Goal: Task Accomplishment & Management: Use online tool/utility

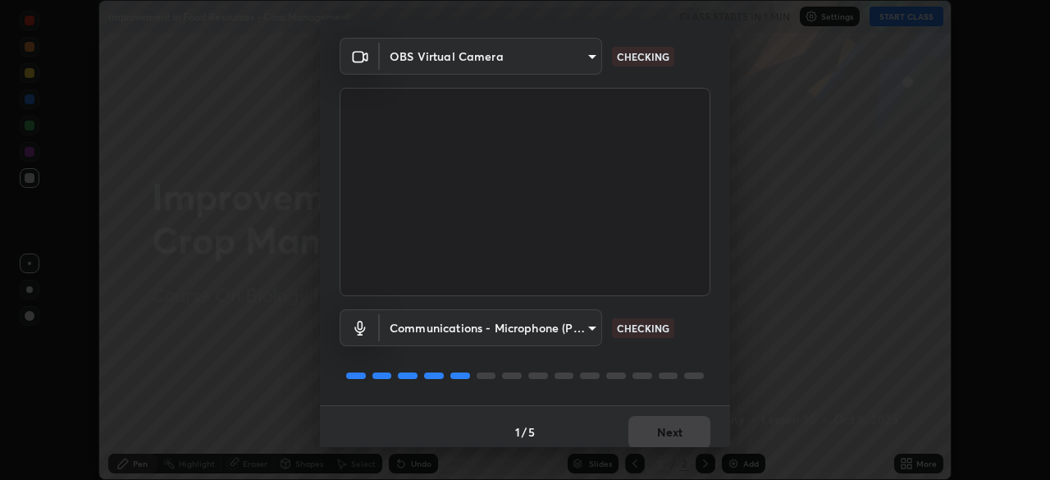
scroll to position [58, 0]
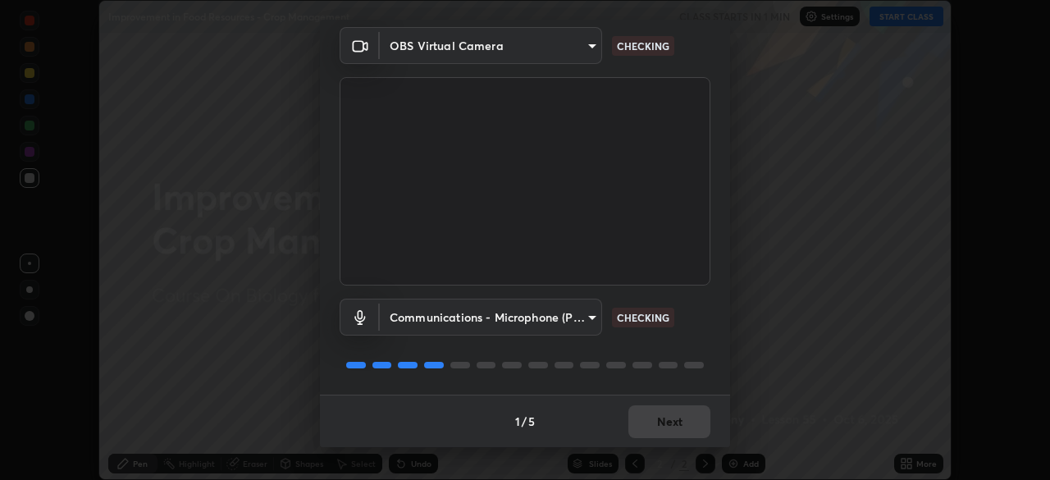
click at [555, 317] on body "Erase all Improvement in Food Resources - Crop Management CLASS STARTS IN 1 MIN…" at bounding box center [525, 240] width 1050 height 480
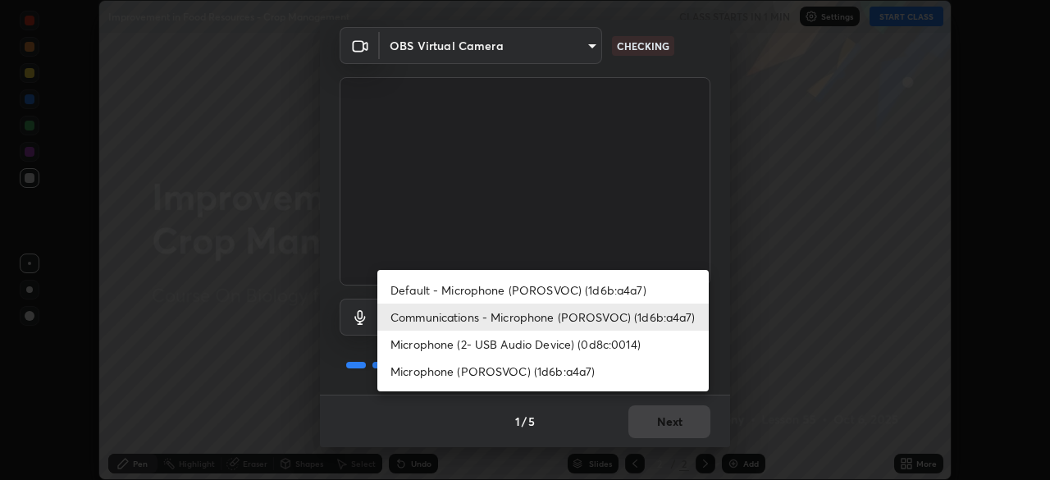
click at [543, 344] on li "Microphone (2- USB Audio Device) (0d8c:0014)" at bounding box center [542, 343] width 331 height 27
type input "d7a8bb278a1a594a31adcea4c6b92168852491644497752612df95118eeb2947"
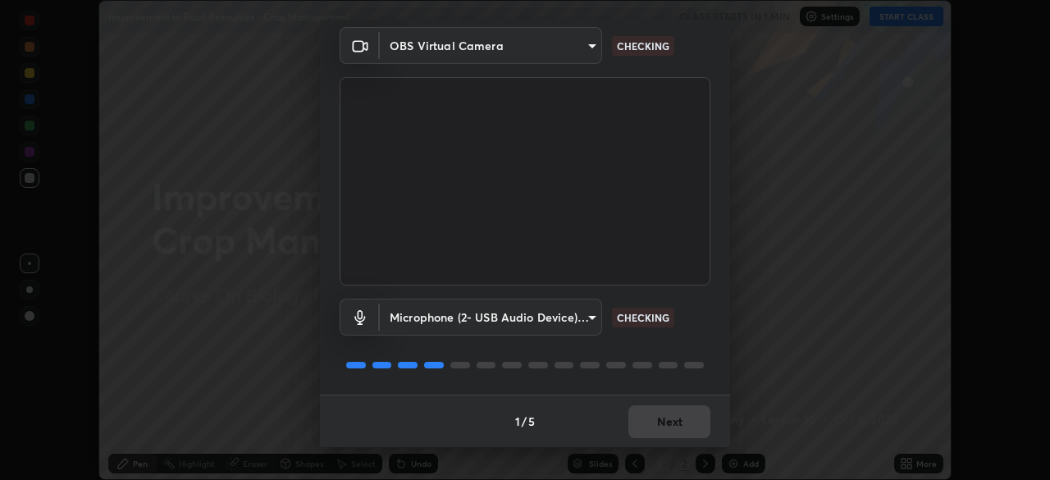
click at [673, 442] on div "1 / 5 Next" at bounding box center [525, 420] width 410 height 52
click at [686, 436] on div "1 / 5 Next" at bounding box center [525, 420] width 410 height 52
click at [676, 417] on div "1 / 5 Next" at bounding box center [525, 420] width 410 height 52
click at [661, 414] on div "1 / 5 Next" at bounding box center [525, 420] width 410 height 52
click at [659, 412] on div "1 / 5 Next" at bounding box center [525, 420] width 410 height 52
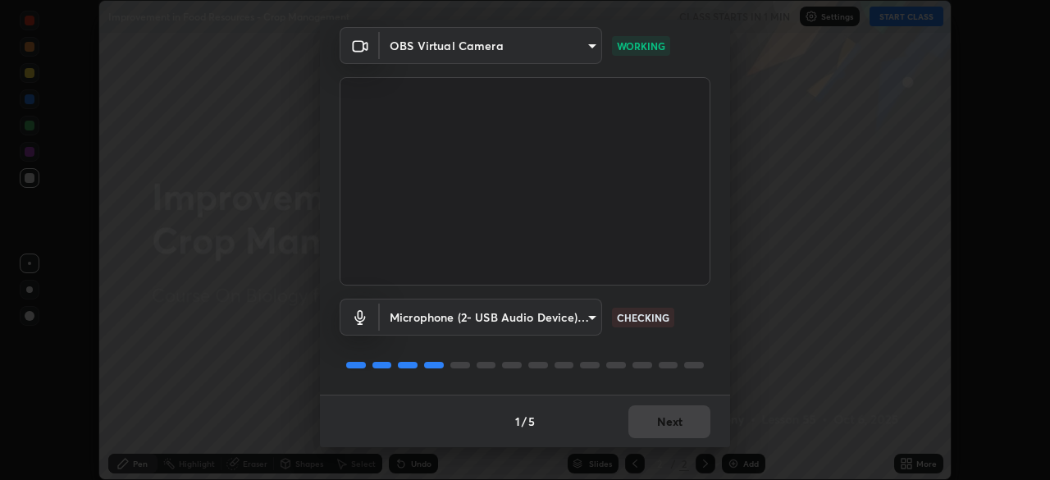
click at [654, 412] on div "1 / 5 Next" at bounding box center [525, 420] width 410 height 52
click at [655, 420] on div "1 / 5 Next" at bounding box center [525, 420] width 410 height 52
click at [653, 429] on div "1 / 5 Next" at bounding box center [525, 420] width 410 height 52
click at [654, 428] on div "1 / 5 Next" at bounding box center [525, 420] width 410 height 52
click at [648, 424] on div "1 / 5 Next" at bounding box center [525, 420] width 410 height 52
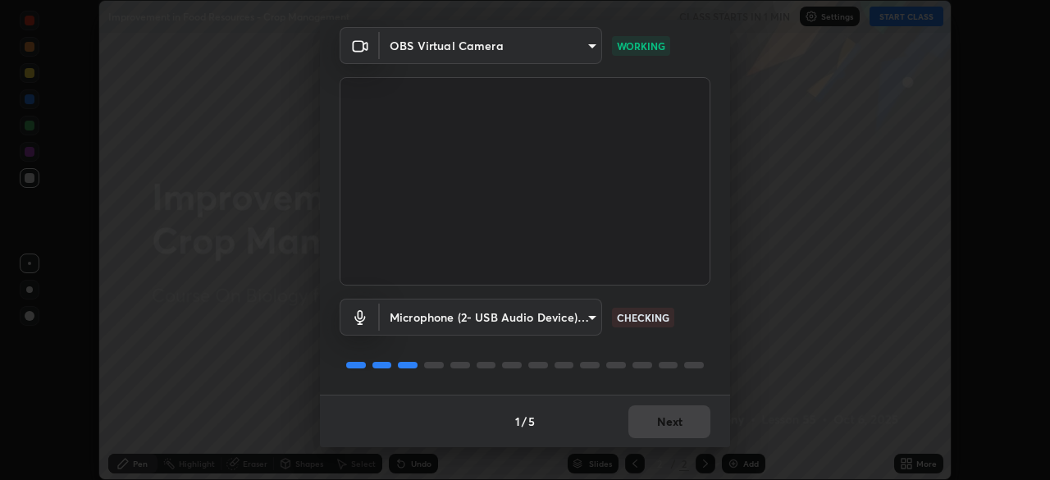
click at [648, 424] on div "1 / 5 Next" at bounding box center [525, 420] width 410 height 52
click at [649, 426] on div "1 / 5 Next" at bounding box center [525, 420] width 410 height 52
click at [653, 427] on div "1 / 5 Next" at bounding box center [525, 420] width 410 height 52
click at [654, 426] on button "Next" at bounding box center [669, 421] width 82 height 33
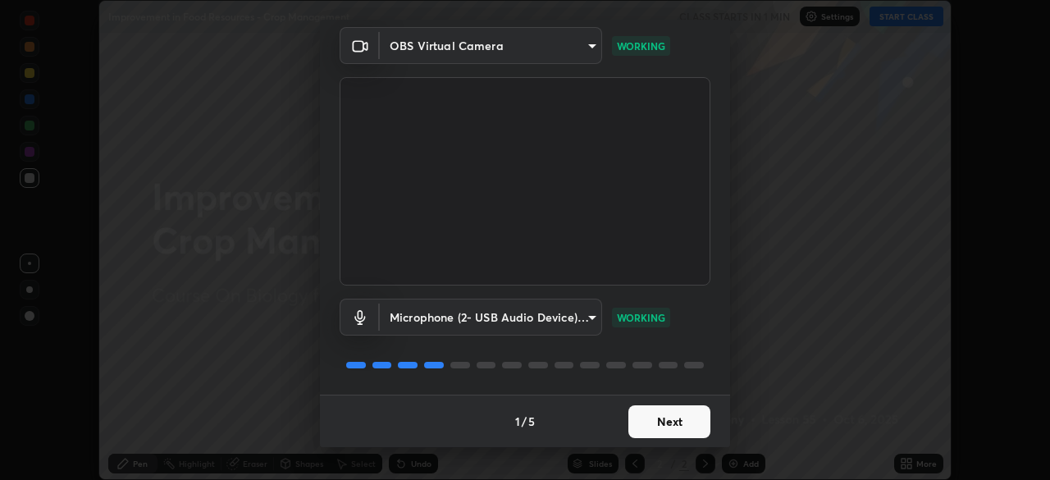
scroll to position [0, 0]
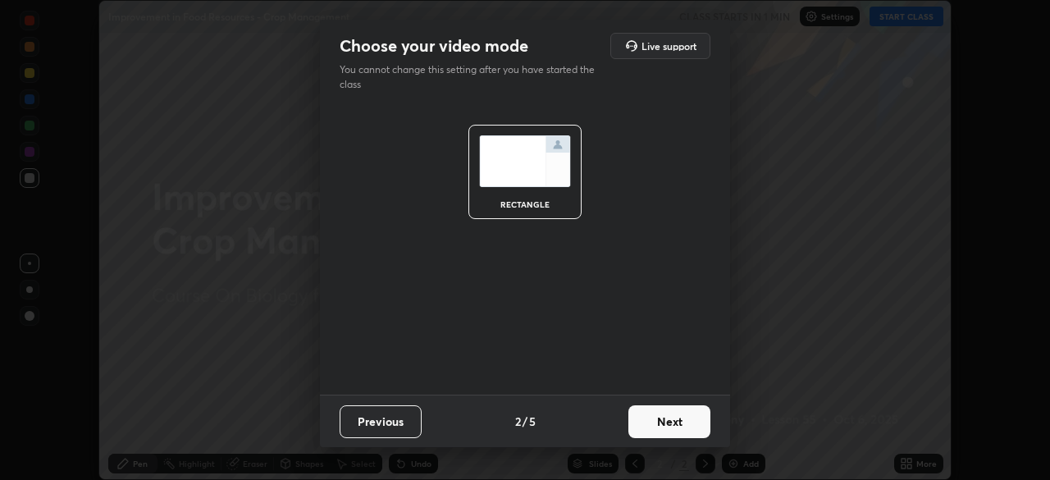
click at [659, 430] on button "Next" at bounding box center [669, 421] width 82 height 33
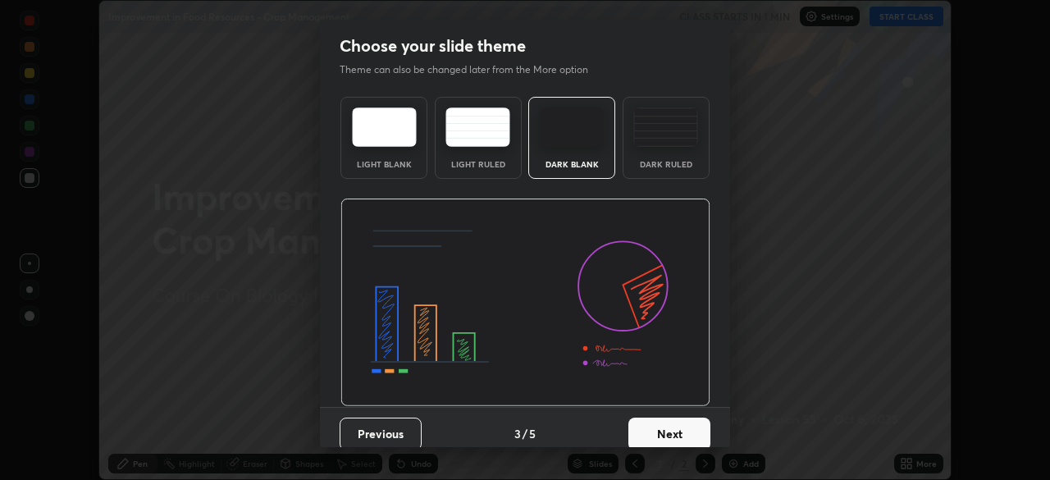
click at [655, 423] on button "Next" at bounding box center [669, 433] width 82 height 33
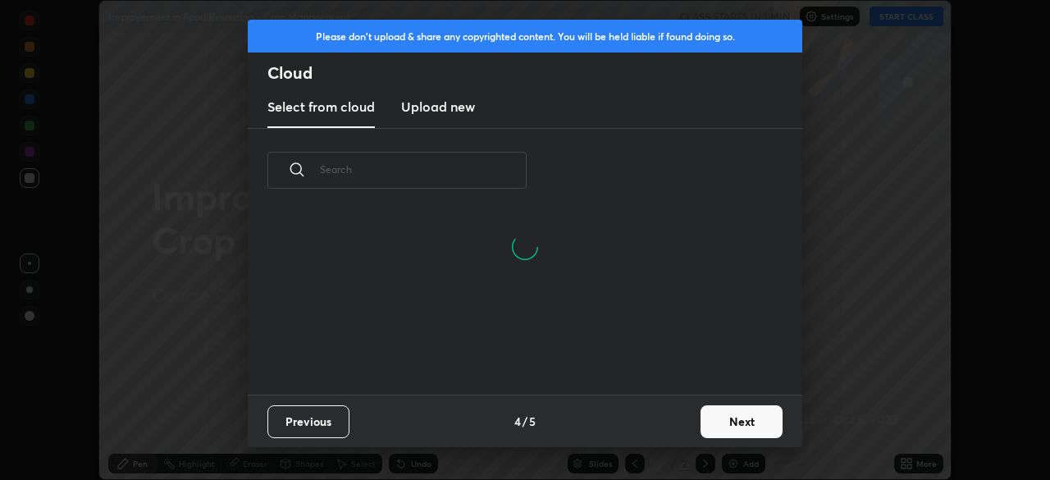
click at [453, 111] on h3 "Upload new" at bounding box center [438, 107] width 74 height 20
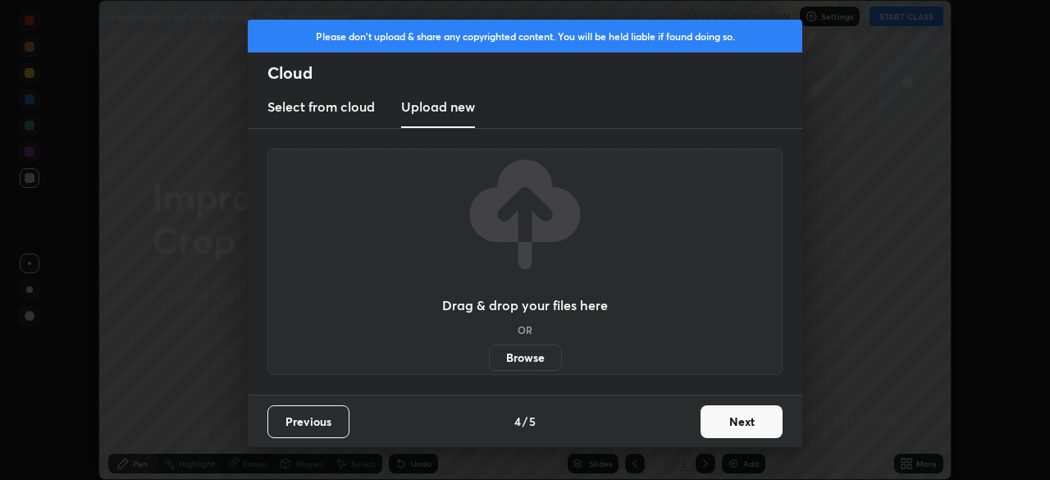
click at [505, 348] on label "Browse" at bounding box center [525, 357] width 73 height 26
click at [489, 348] on input "Browse" at bounding box center [489, 357] width 0 height 26
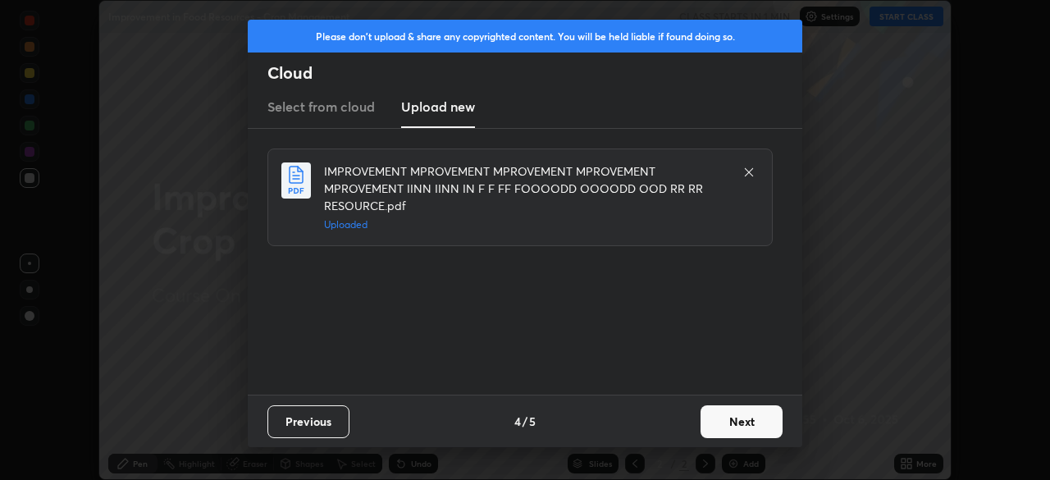
click at [743, 421] on button "Next" at bounding box center [741, 421] width 82 height 33
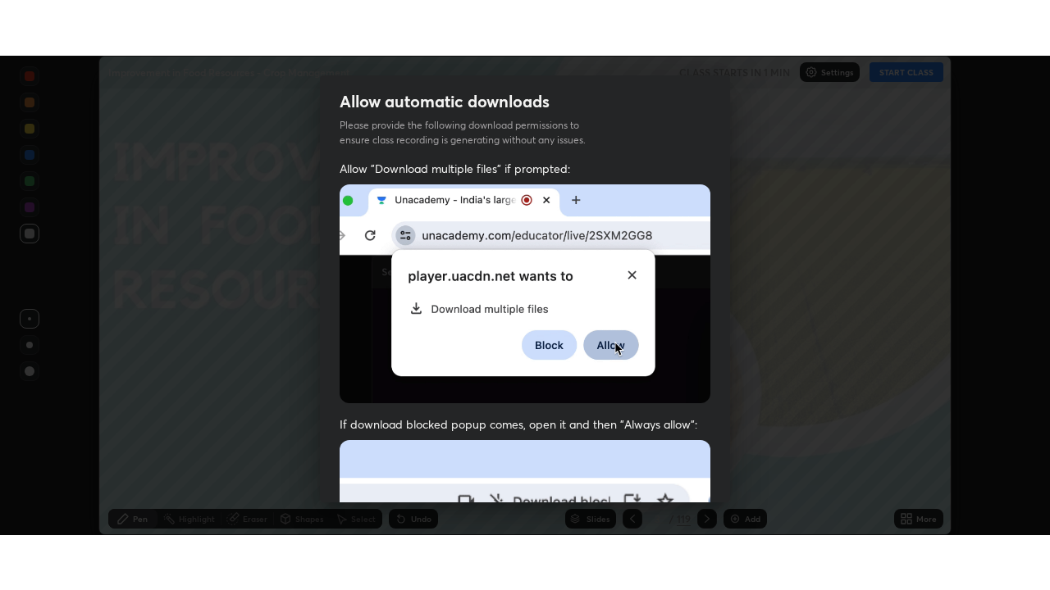
scroll to position [393, 0]
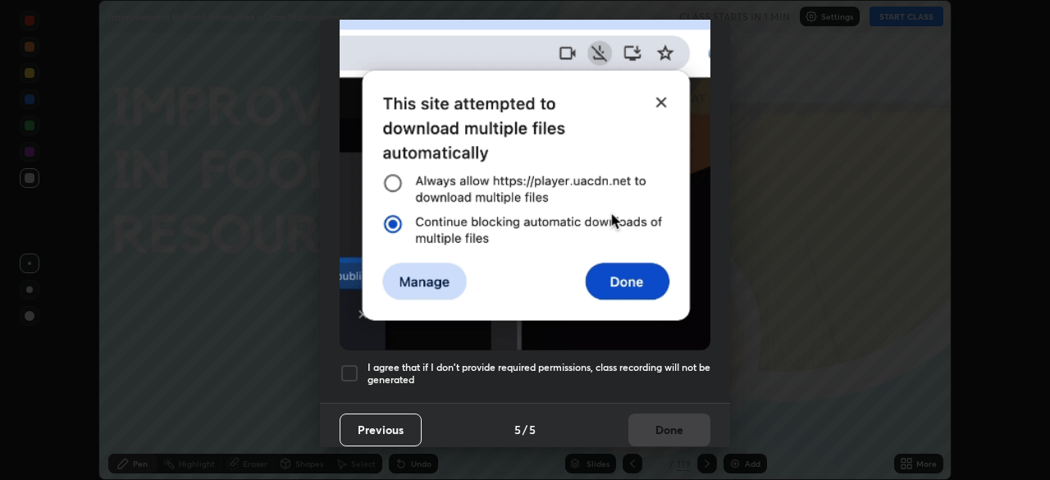
click at [351, 363] on div at bounding box center [349, 373] width 20 height 20
click at [673, 426] on button "Done" at bounding box center [669, 429] width 82 height 33
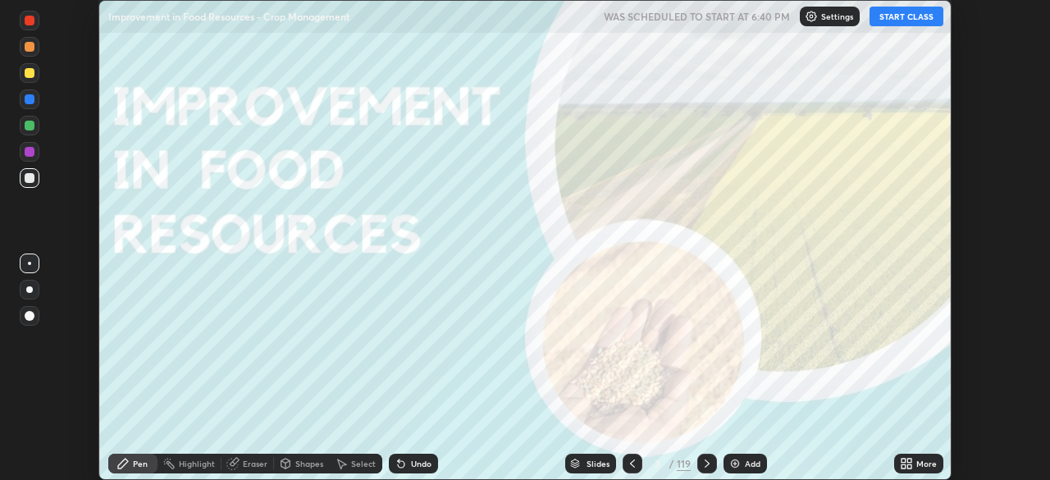
click at [911, 16] on button "START CLASS" at bounding box center [906, 17] width 74 height 20
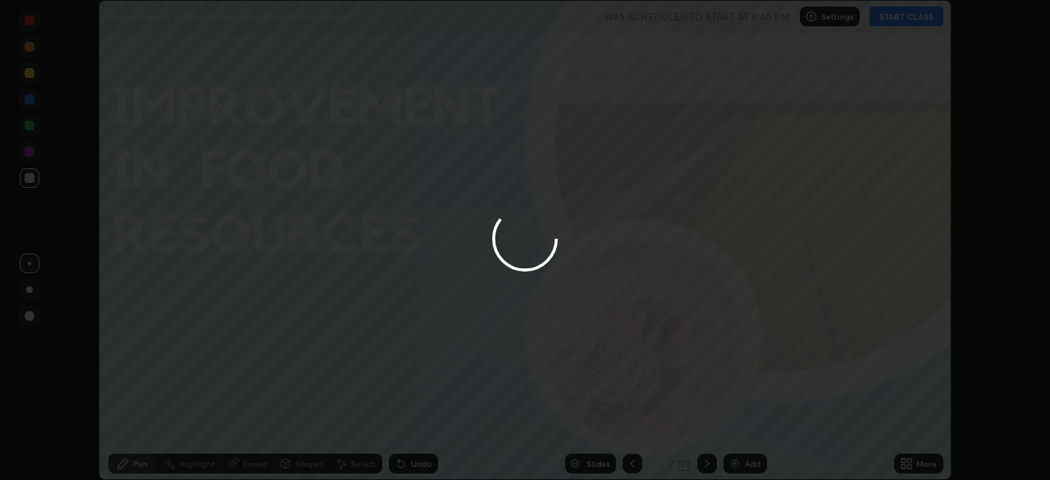
click at [902, 465] on div at bounding box center [525, 240] width 1050 height 480
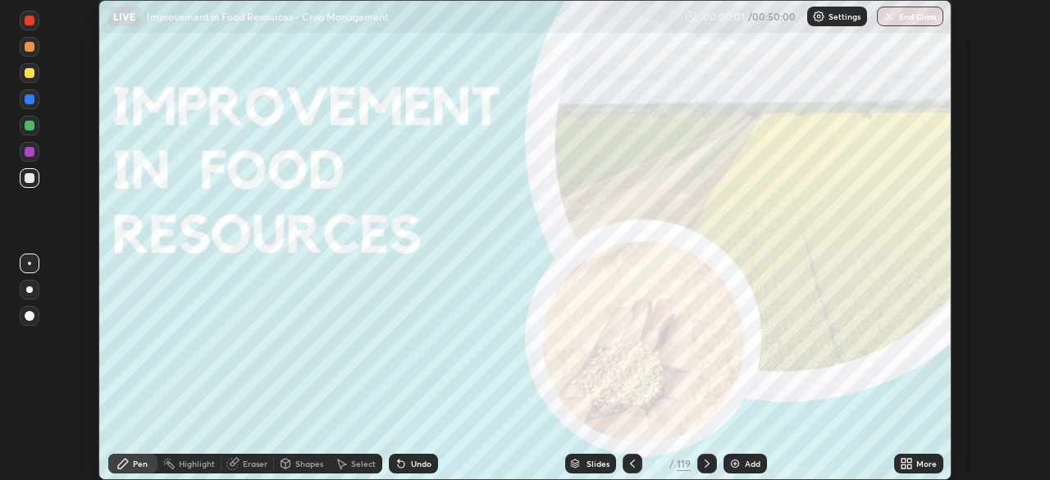
click at [903, 460] on icon at bounding box center [903, 460] width 4 height 4
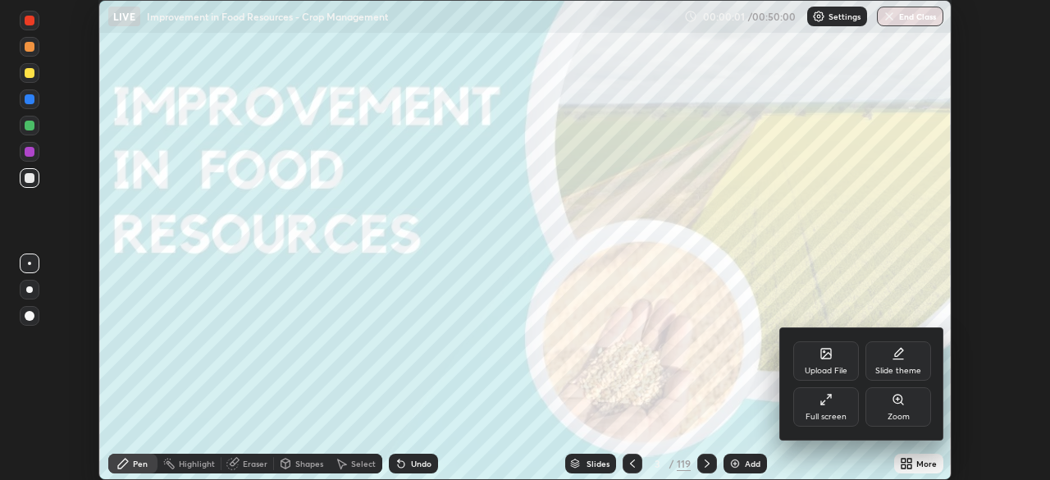
click at [830, 416] on div "Full screen" at bounding box center [825, 416] width 41 height 8
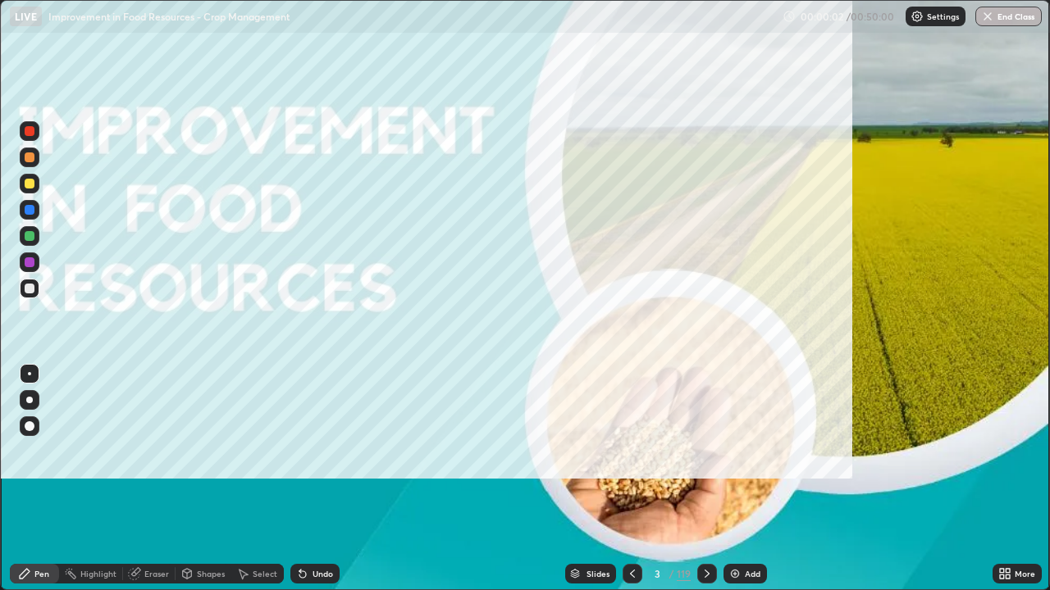
scroll to position [590, 1050]
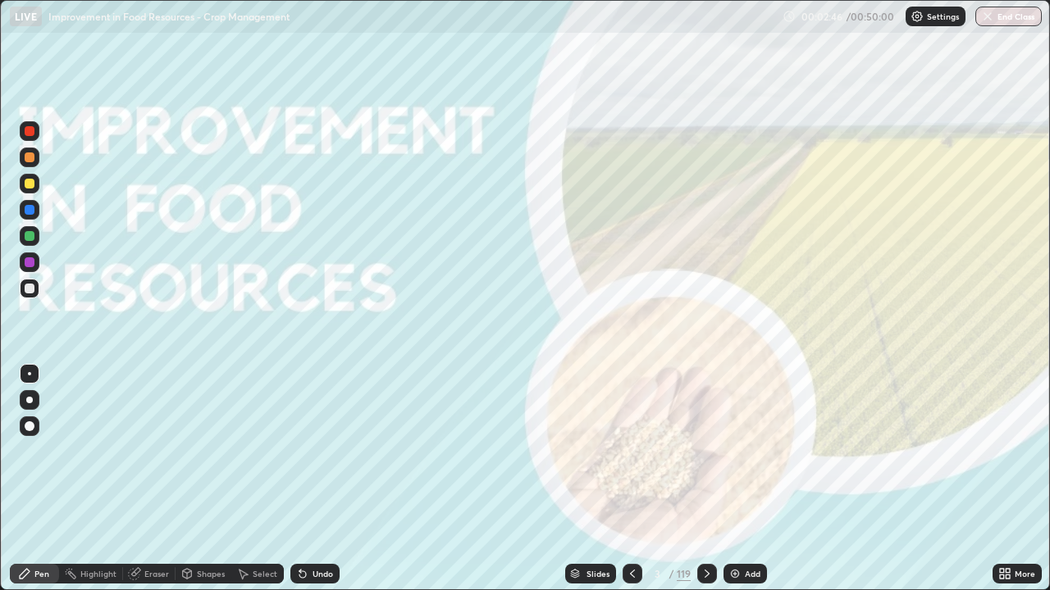
click at [595, 479] on div "Slides" at bounding box center [597, 574] width 23 height 8
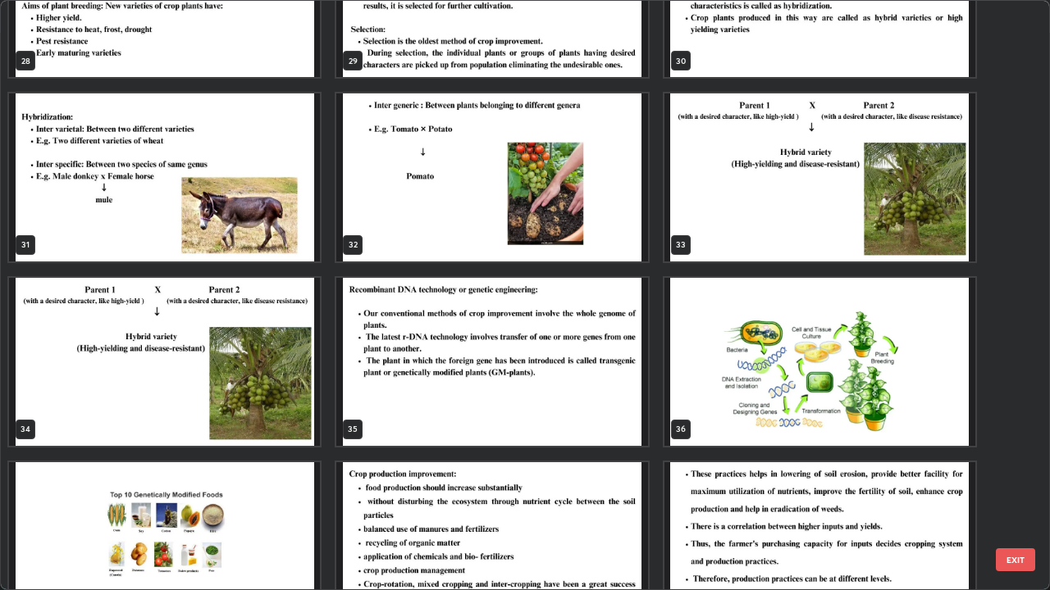
scroll to position [1732, 0]
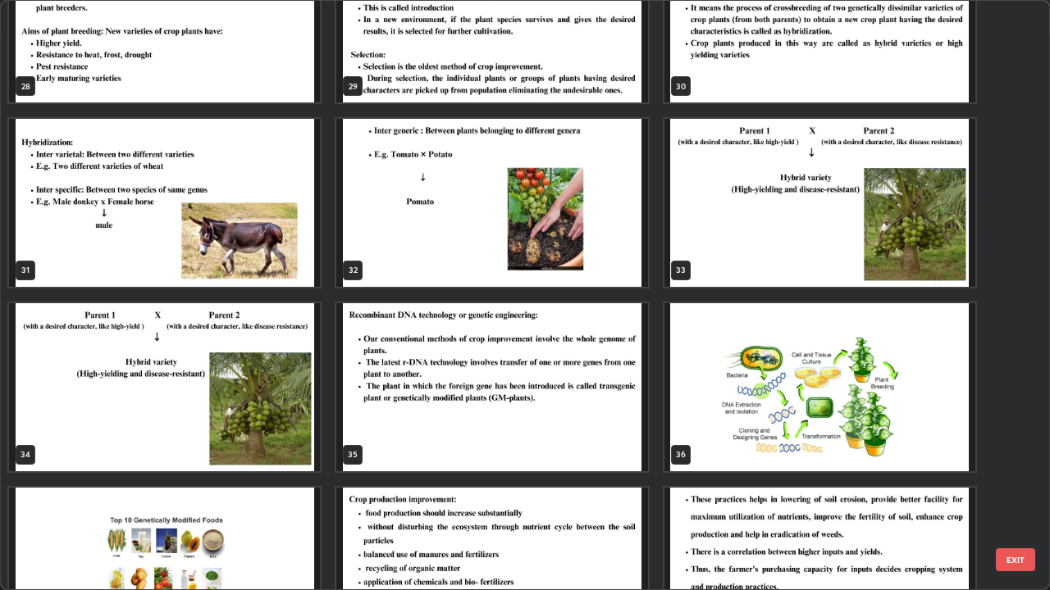
click at [621, 430] on img "grid" at bounding box center [491, 387] width 311 height 168
click at [621, 420] on img "grid" at bounding box center [491, 387] width 311 height 168
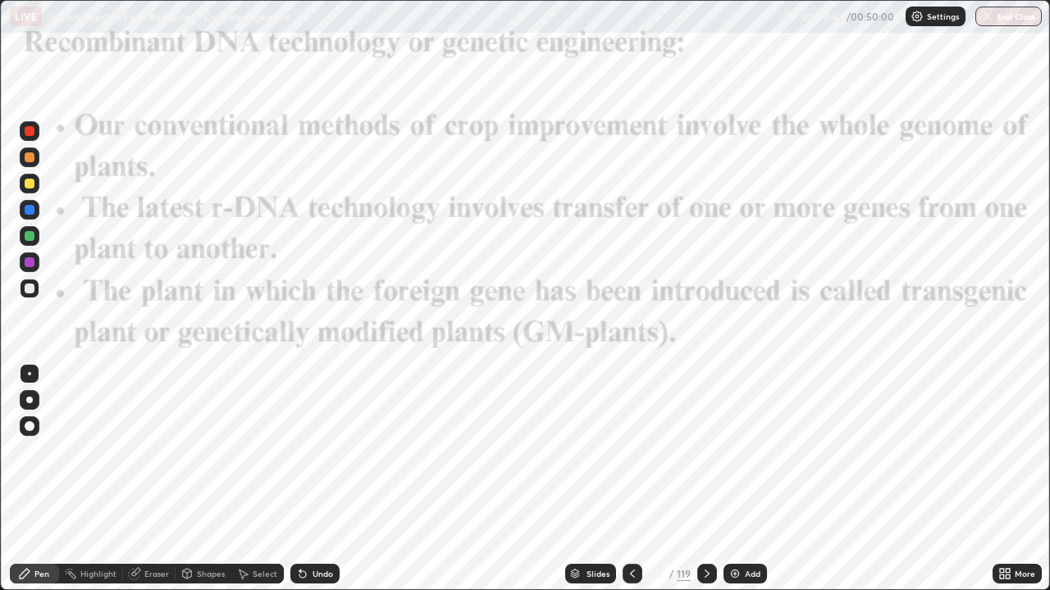
click at [624, 420] on img "grid" at bounding box center [491, 387] width 311 height 168
click at [631, 479] on icon at bounding box center [632, 573] width 13 height 13
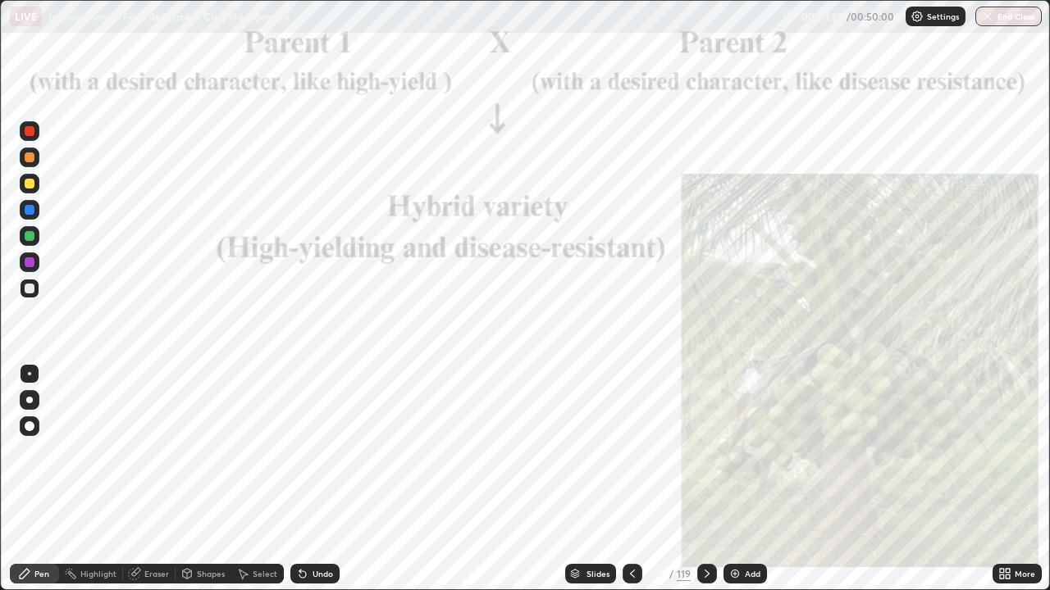
click at [697, 479] on div at bounding box center [707, 574] width 20 height 33
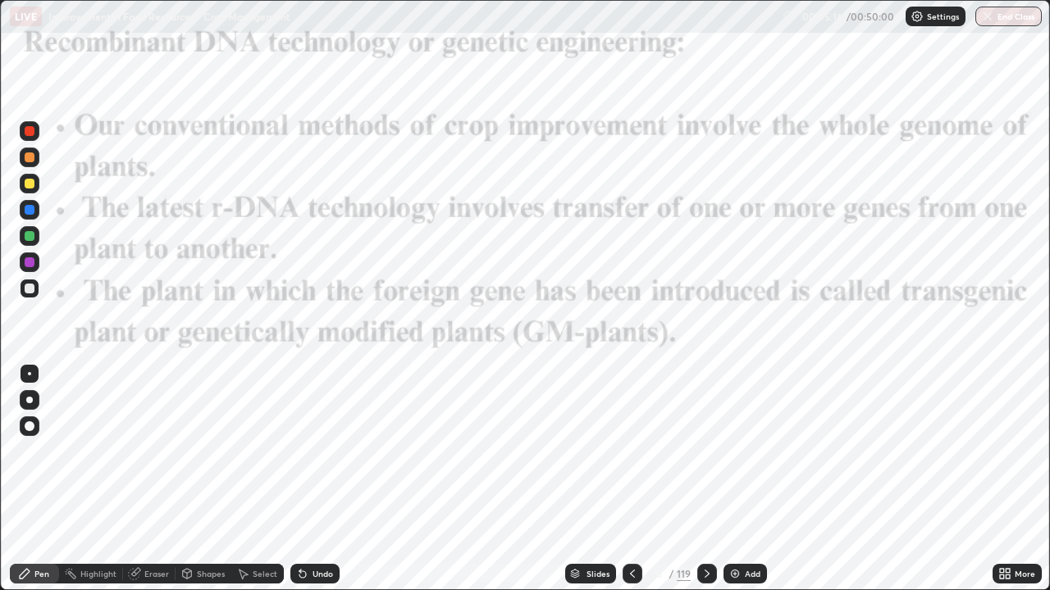
click at [704, 479] on icon at bounding box center [706, 573] width 13 height 13
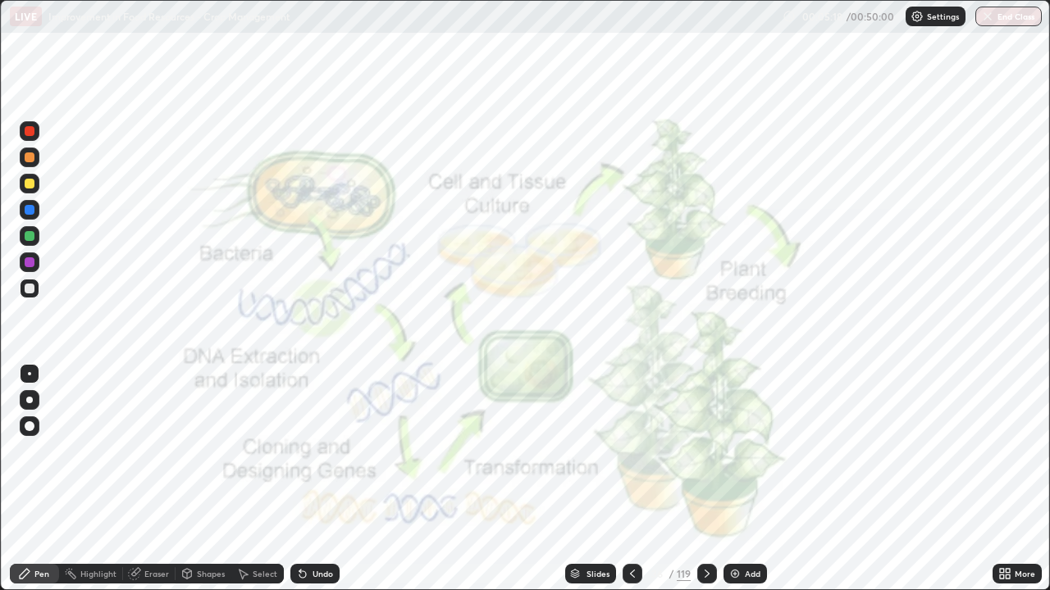
click at [731, 479] on img at bounding box center [734, 573] width 13 height 13
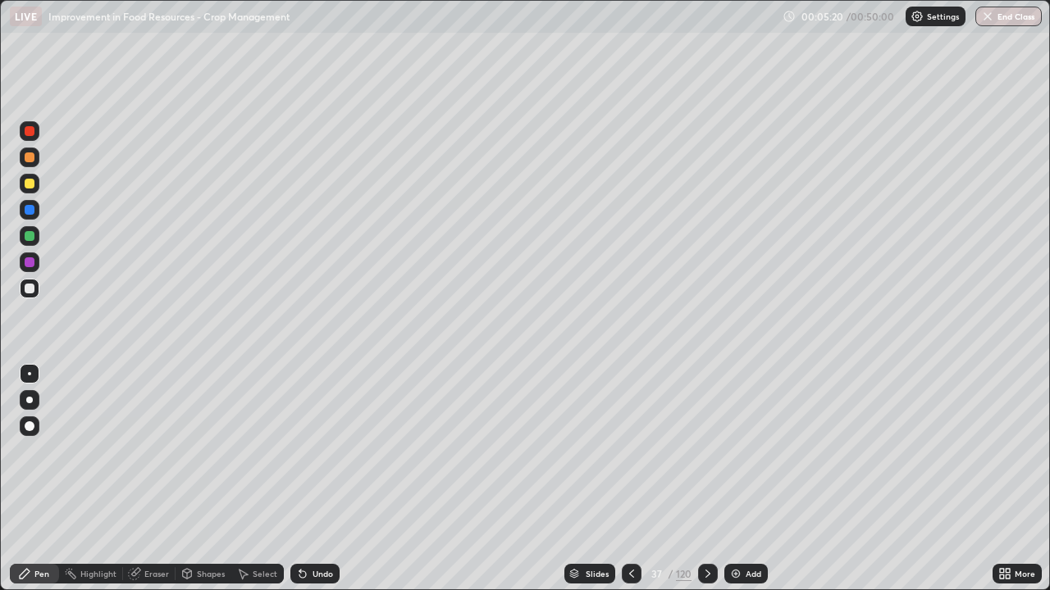
click at [34, 288] on div at bounding box center [30, 289] width 10 height 10
click at [30, 288] on div at bounding box center [30, 289] width 10 height 10
click at [28, 184] on div at bounding box center [30, 184] width 10 height 10
click at [147, 479] on div "Eraser" at bounding box center [156, 574] width 25 height 8
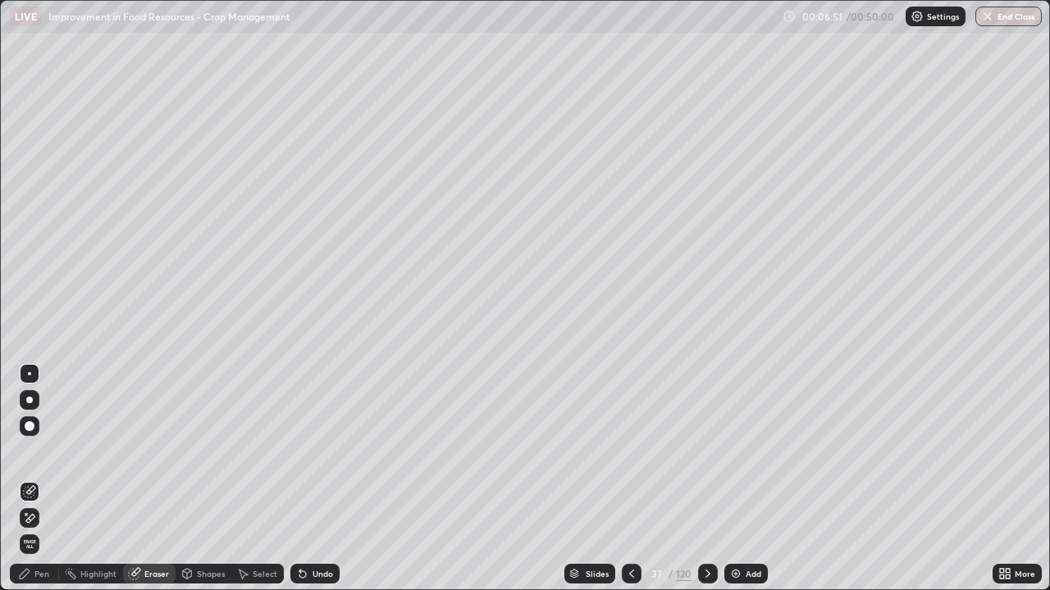
click at [42, 479] on div "Pen" at bounding box center [41, 574] width 15 height 8
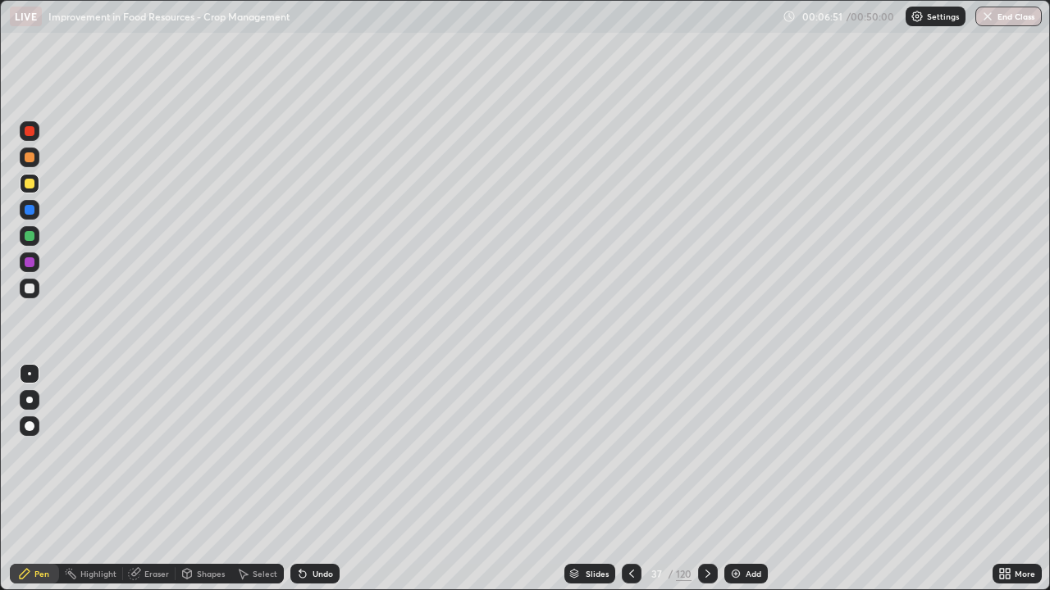
click at [30, 187] on div at bounding box center [30, 184] width 10 height 10
click at [630, 479] on icon at bounding box center [631, 573] width 13 height 13
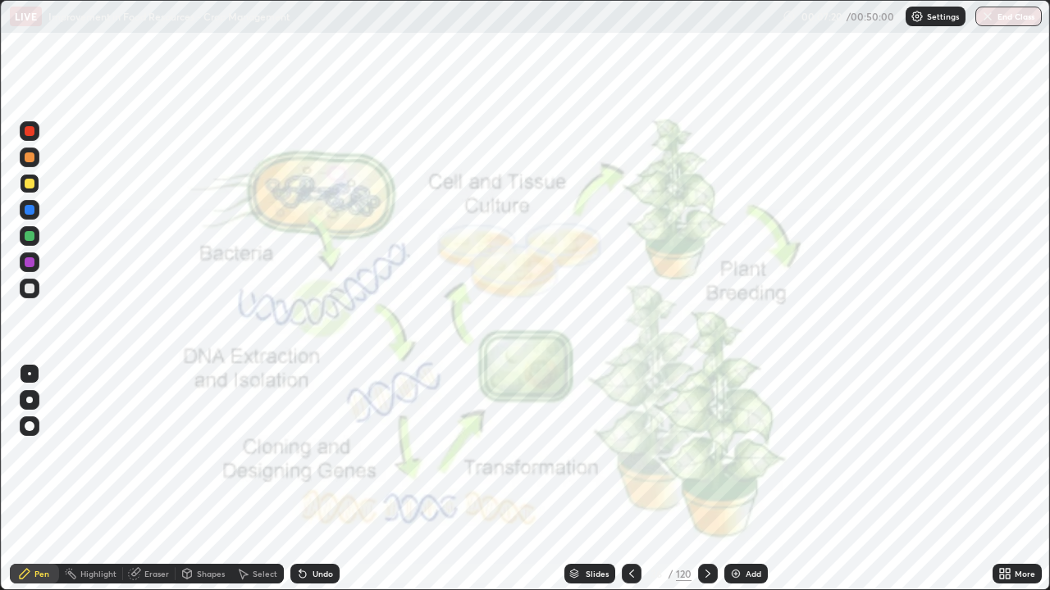
click at [630, 479] on icon at bounding box center [631, 573] width 13 height 13
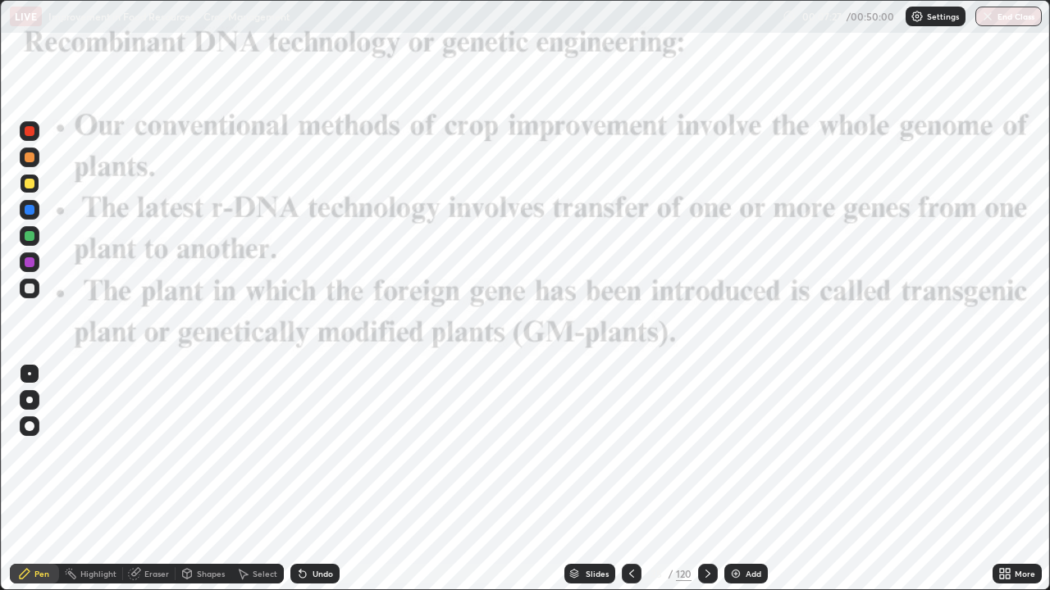
click at [705, 479] on div at bounding box center [708, 574] width 20 height 20
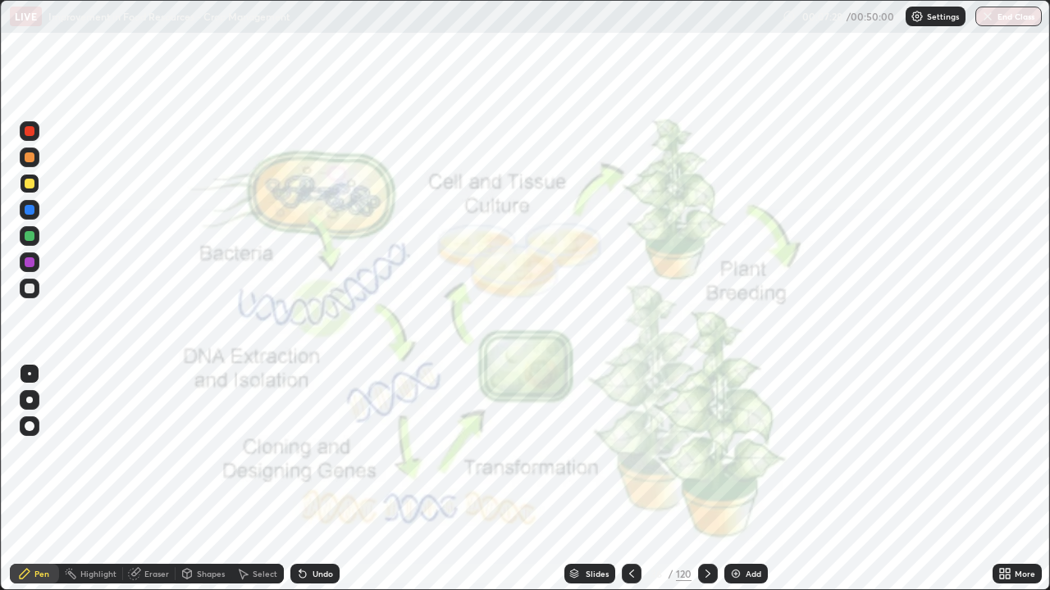
click at [700, 479] on div at bounding box center [708, 574] width 20 height 20
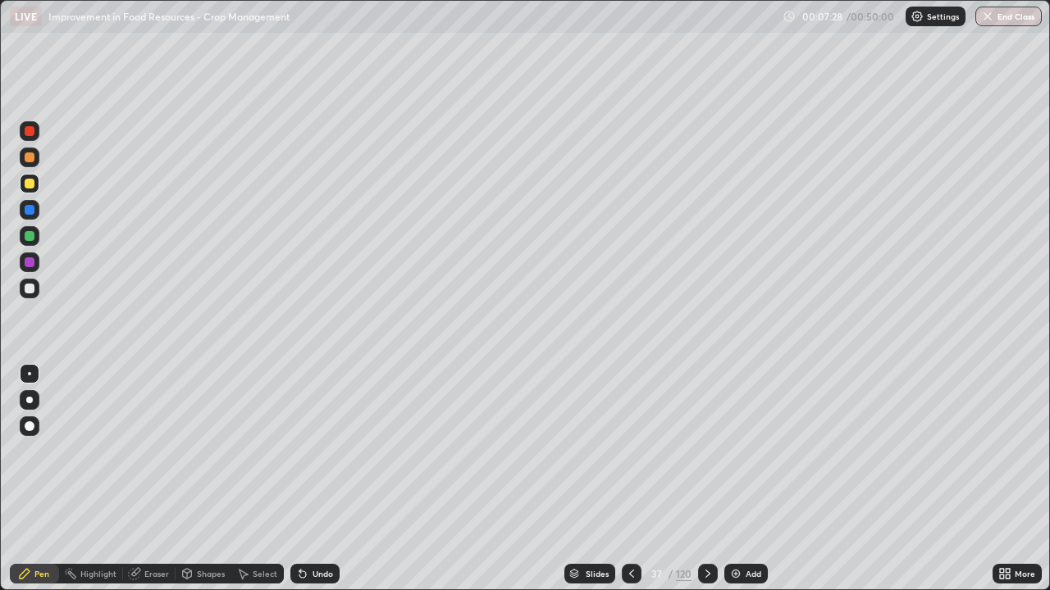
click at [698, 479] on div at bounding box center [708, 574] width 20 height 20
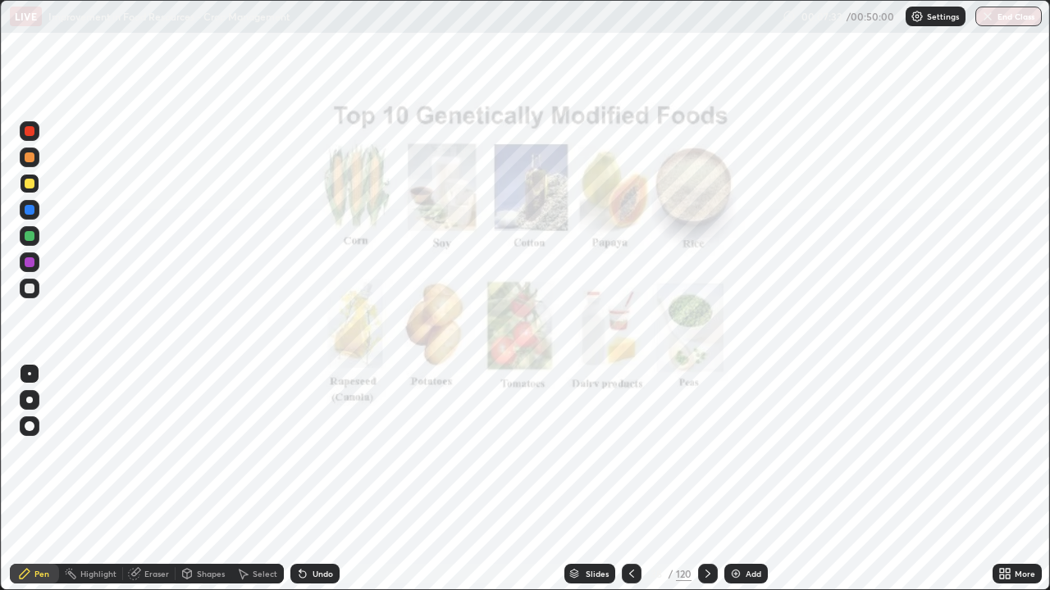
click at [30, 131] on div at bounding box center [30, 131] width 10 height 10
click at [636, 479] on icon at bounding box center [631, 573] width 13 height 13
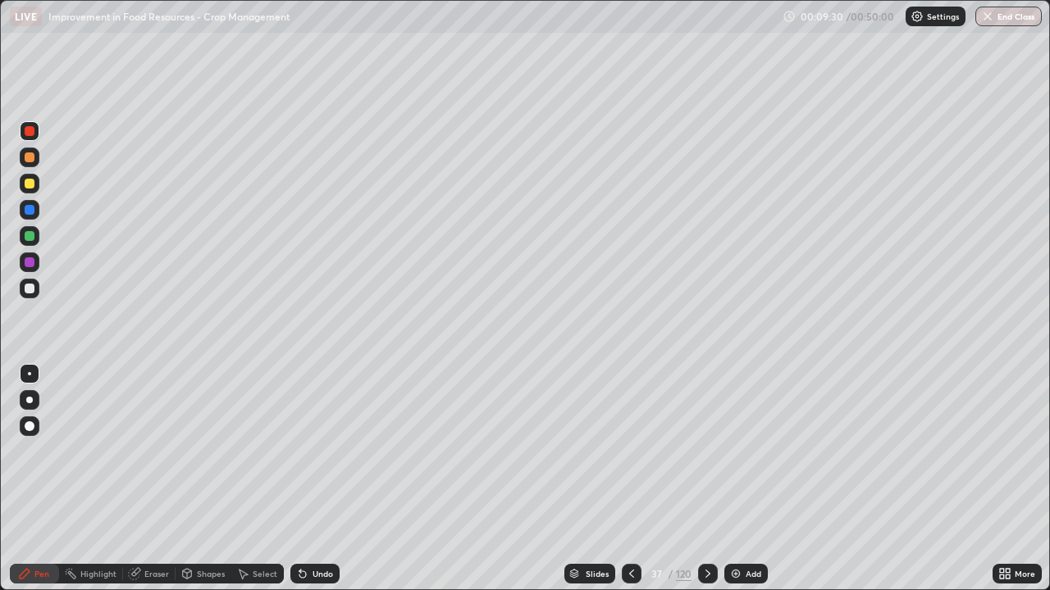
click at [640, 479] on div at bounding box center [632, 574] width 20 height 33
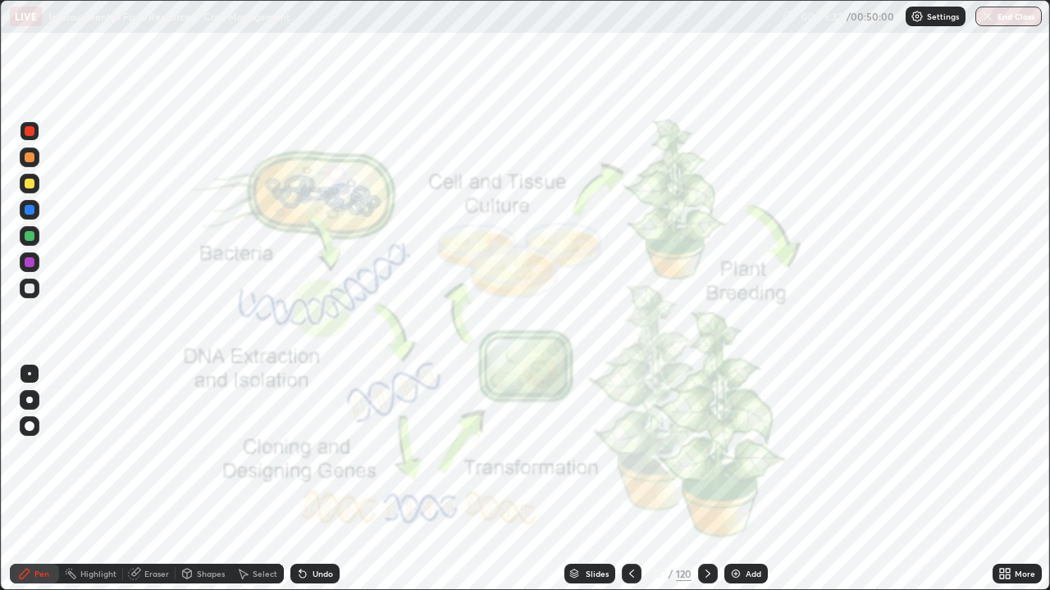
click at [653, 479] on div "36" at bounding box center [656, 574] width 16 height 10
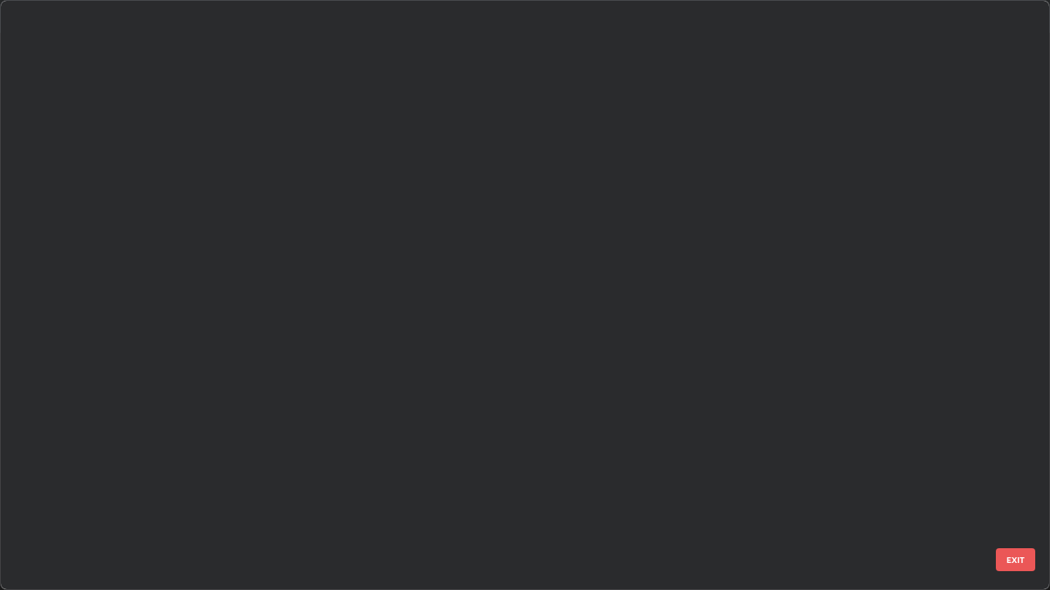
scroll to position [584, 1040]
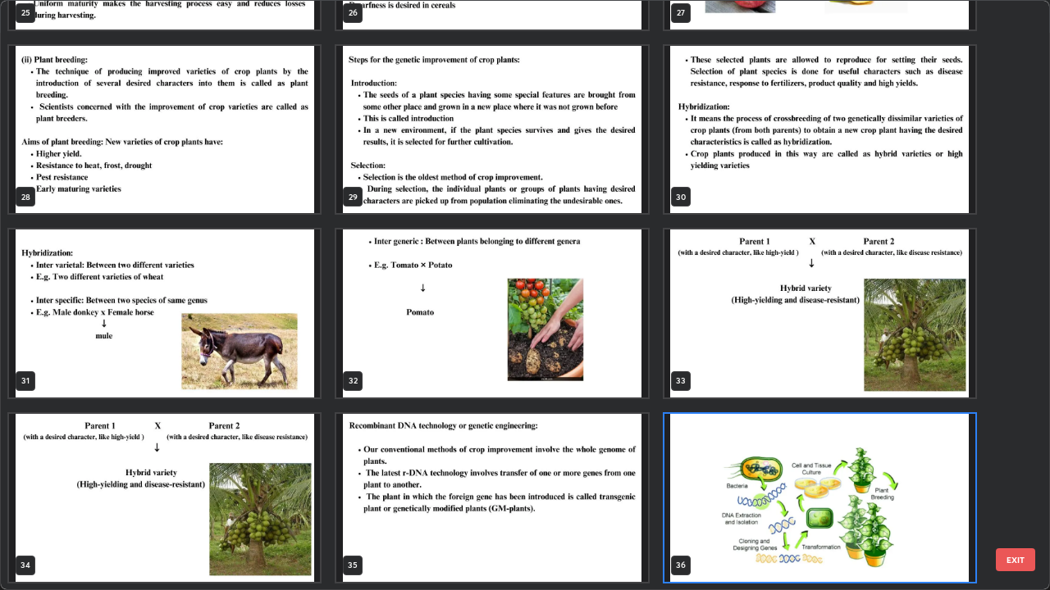
click at [631, 479] on img "grid" at bounding box center [491, 498] width 311 height 168
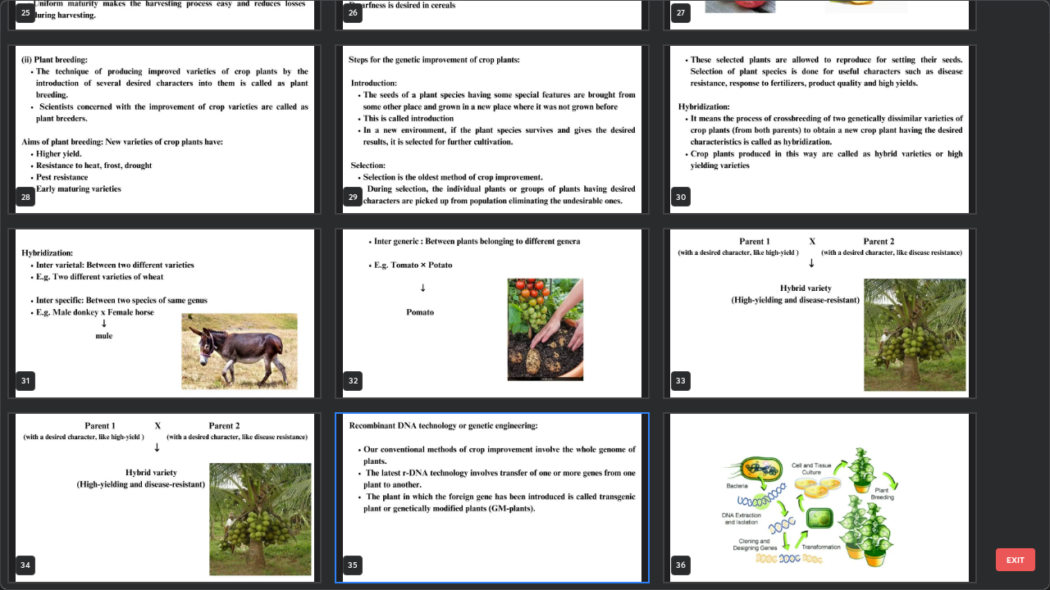
click at [628, 479] on img "grid" at bounding box center [491, 498] width 311 height 168
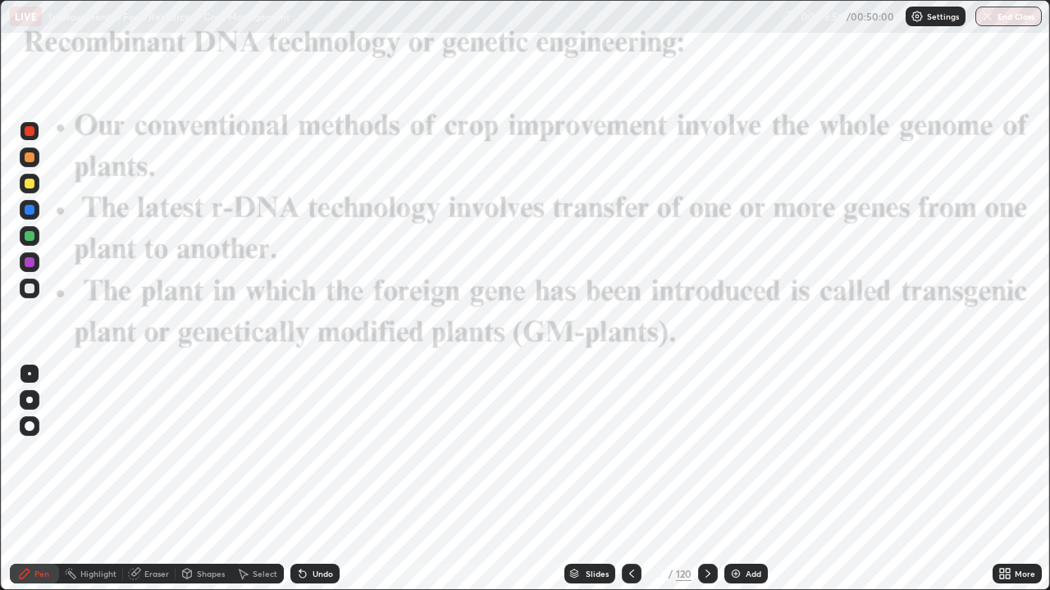
click at [701, 479] on icon at bounding box center [707, 573] width 13 height 13
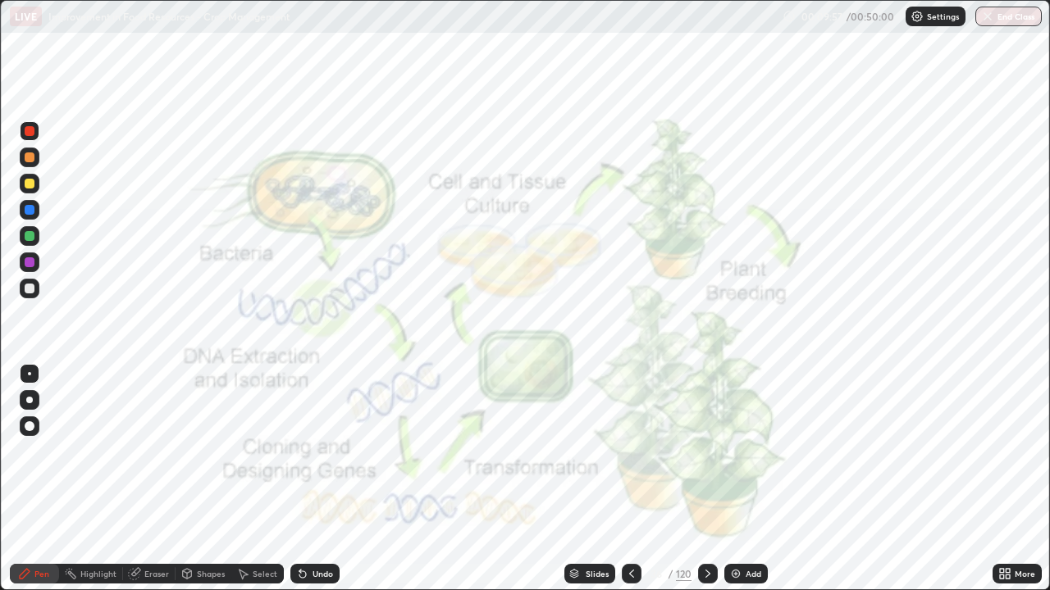
click at [705, 479] on div at bounding box center [708, 574] width 20 height 33
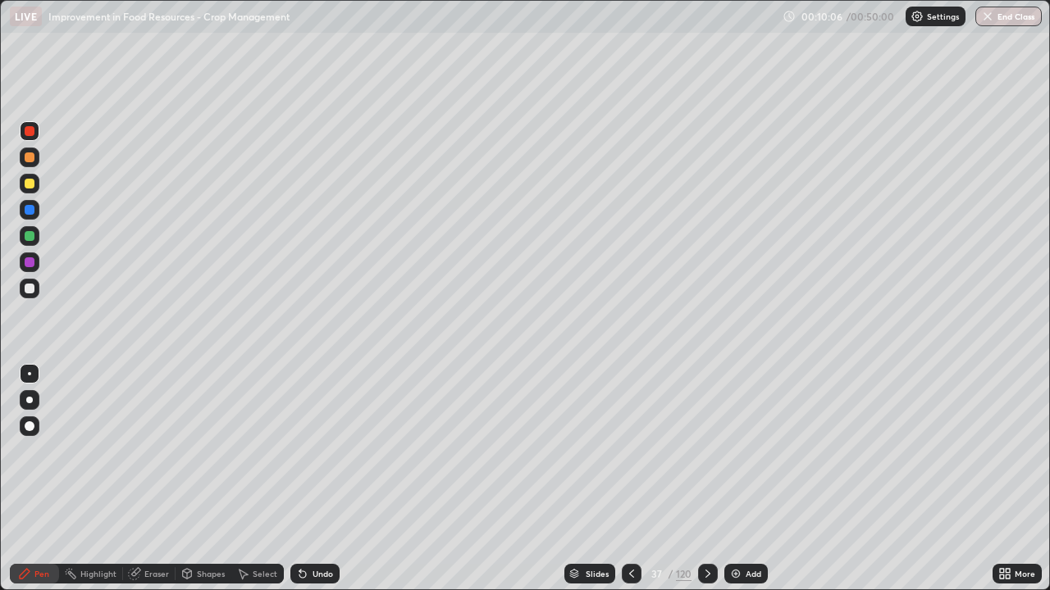
click at [630, 479] on icon at bounding box center [631, 573] width 13 height 13
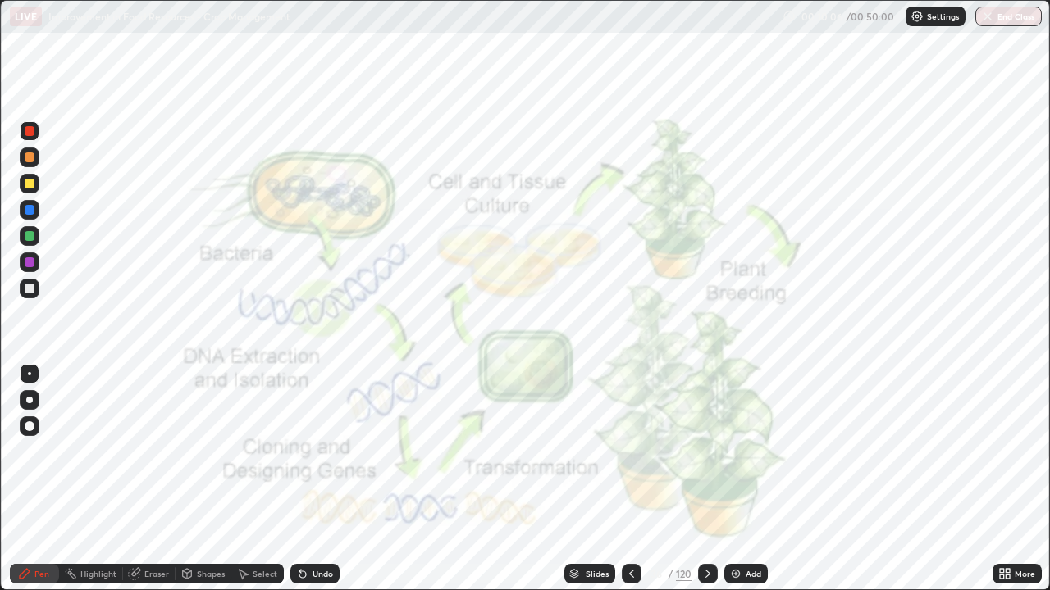
click at [631, 479] on icon at bounding box center [631, 573] width 13 height 13
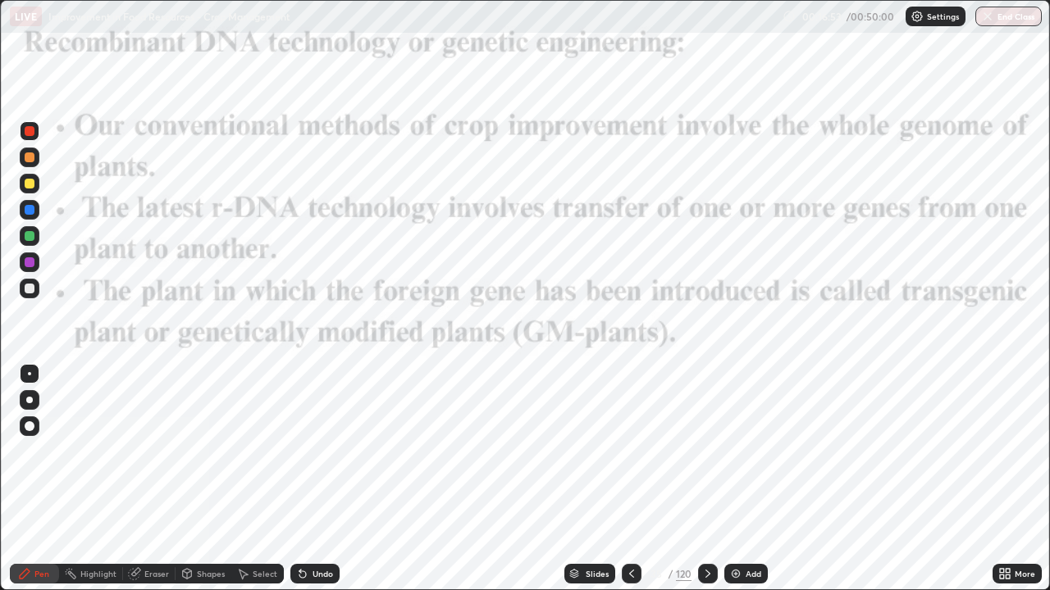
click at [706, 479] on icon at bounding box center [707, 573] width 13 height 13
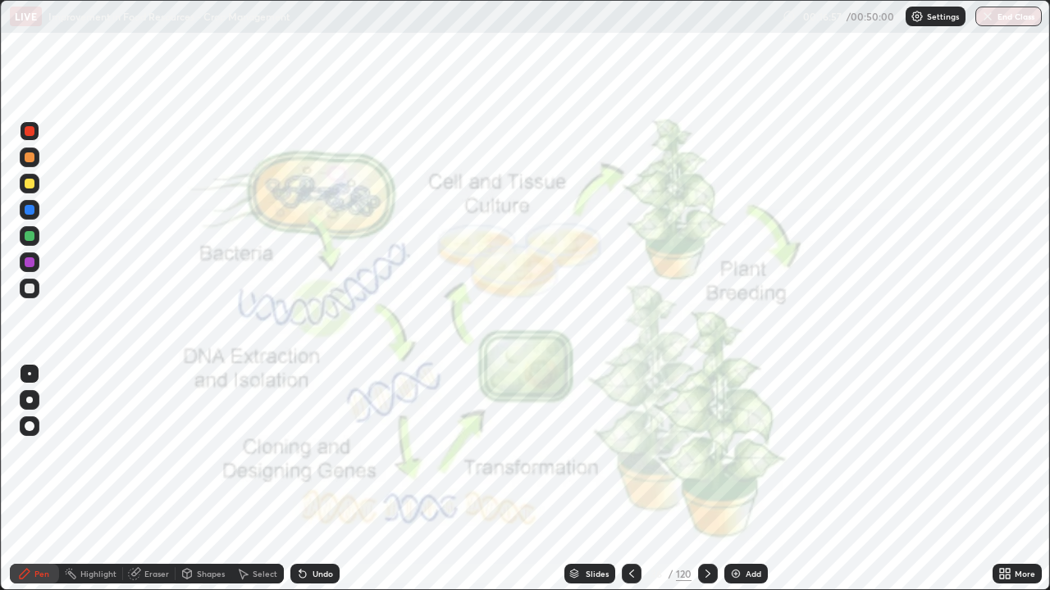
click at [632, 479] on icon at bounding box center [631, 573] width 13 height 13
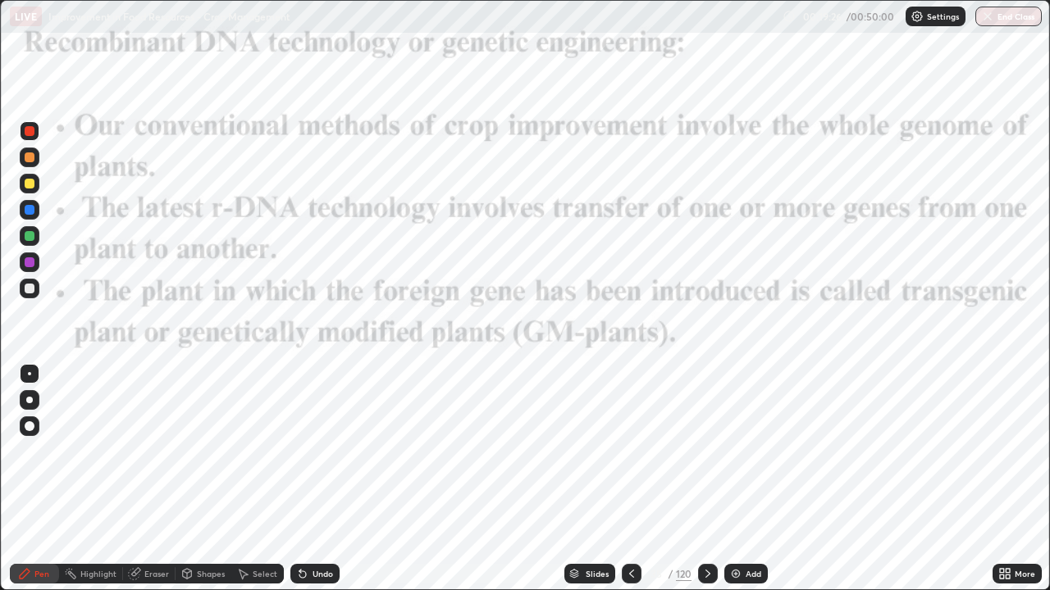
click at [706, 479] on icon at bounding box center [707, 573] width 13 height 13
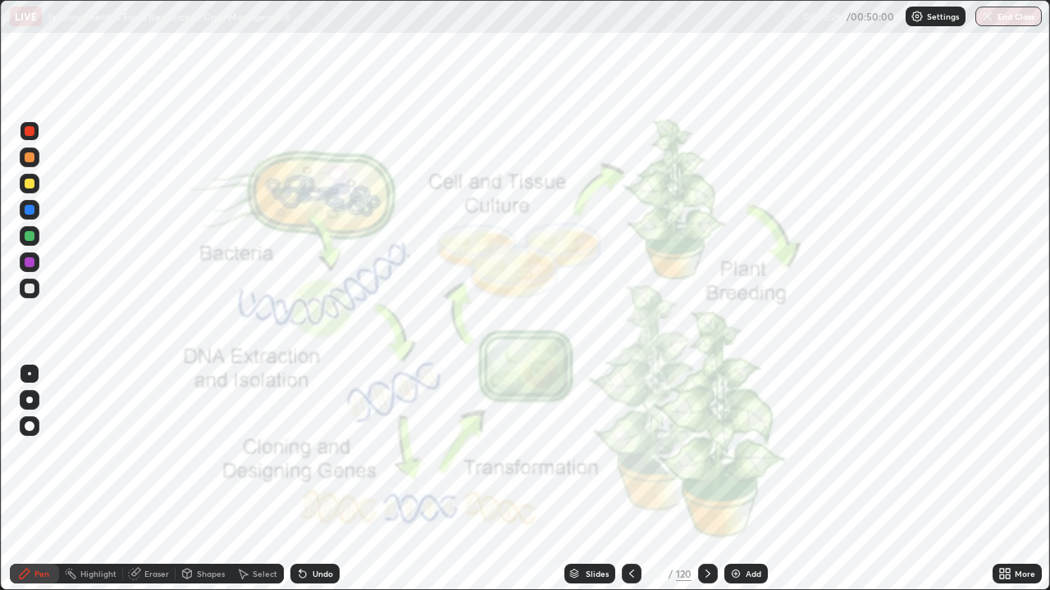
click at [706, 479] on icon at bounding box center [707, 573] width 13 height 13
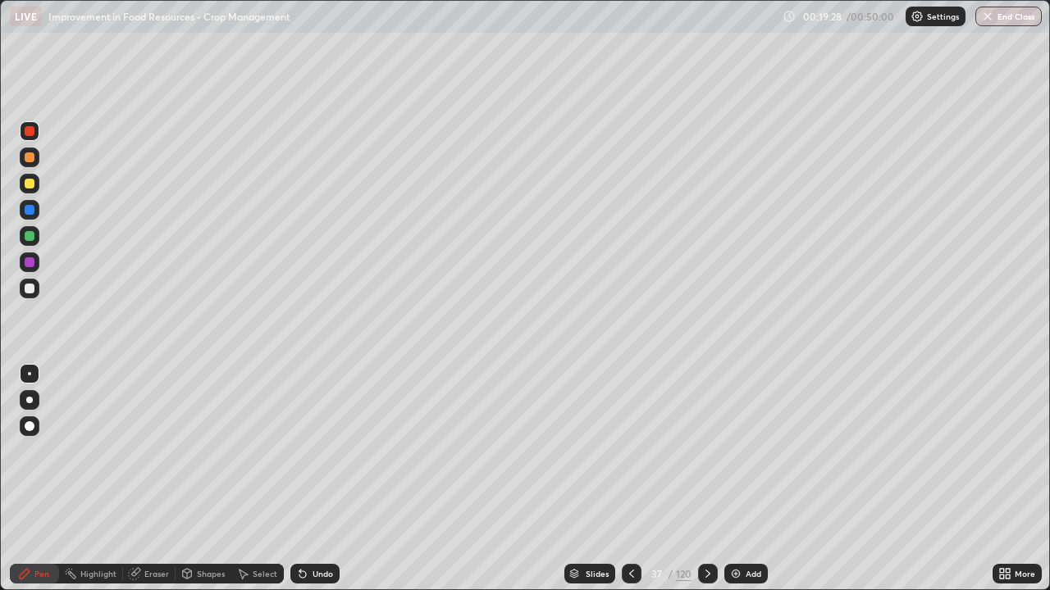
click at [706, 479] on icon at bounding box center [707, 574] width 5 height 8
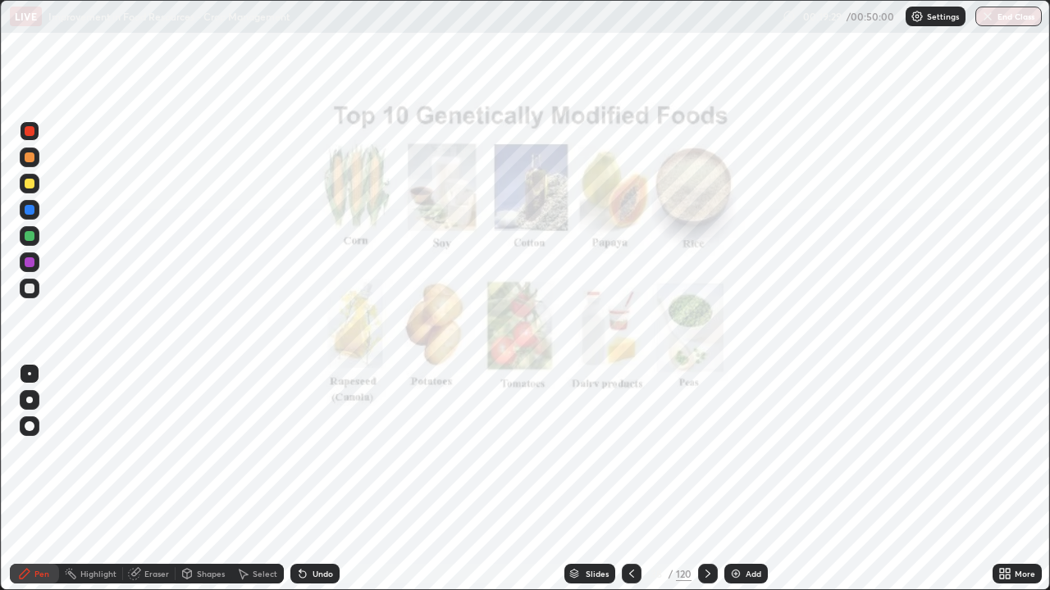
click at [699, 479] on div at bounding box center [708, 574] width 20 height 20
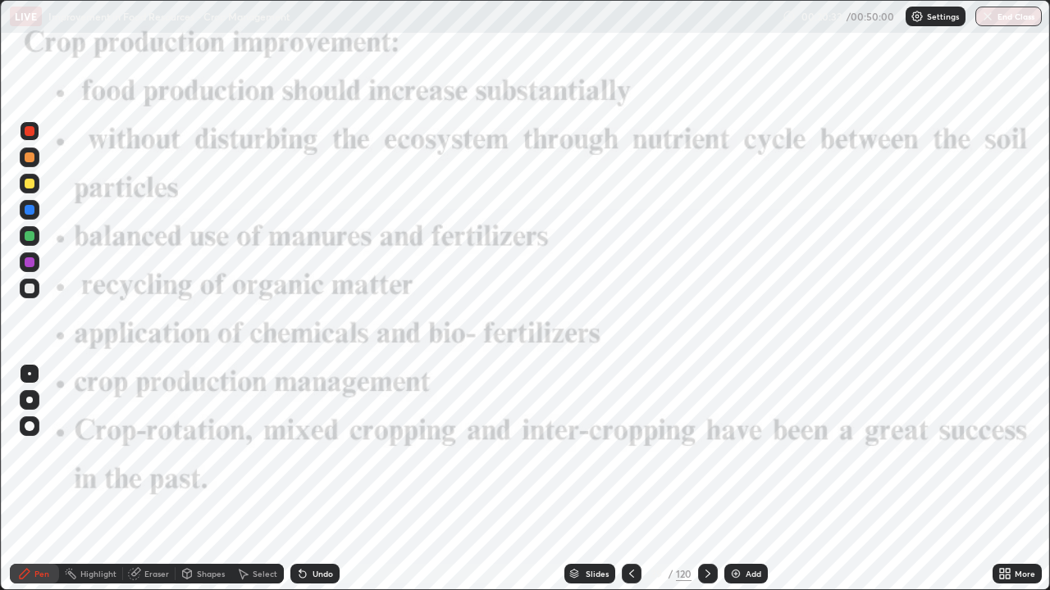
click at [712, 479] on icon at bounding box center [707, 573] width 13 height 13
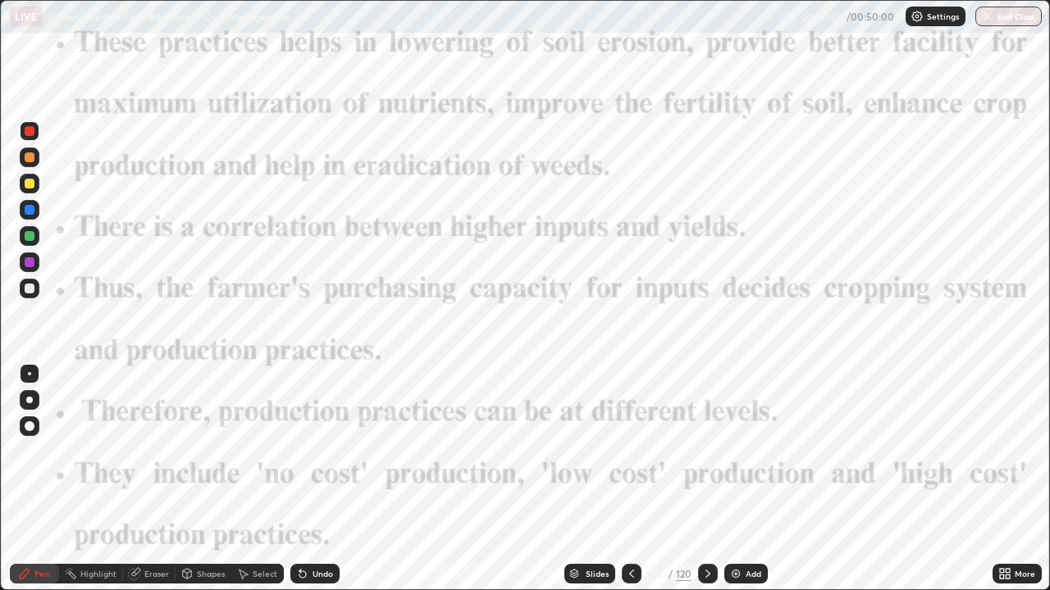
click at [705, 479] on icon at bounding box center [707, 573] width 13 height 13
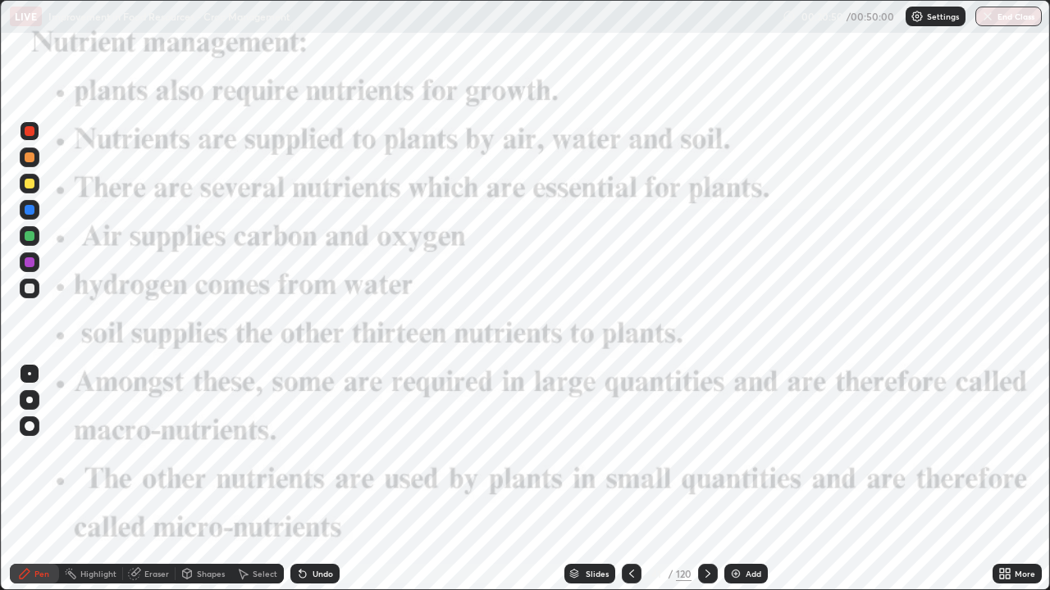
click at [698, 479] on div at bounding box center [708, 574] width 20 height 20
click at [704, 479] on icon at bounding box center [707, 573] width 13 height 13
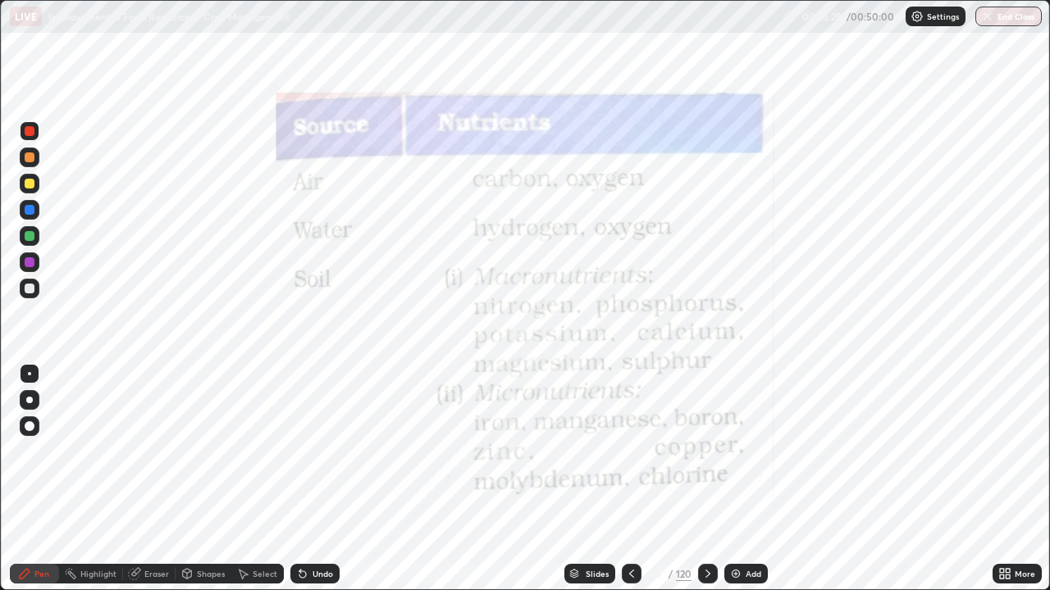
click at [151, 479] on div "Eraser" at bounding box center [149, 574] width 52 height 20
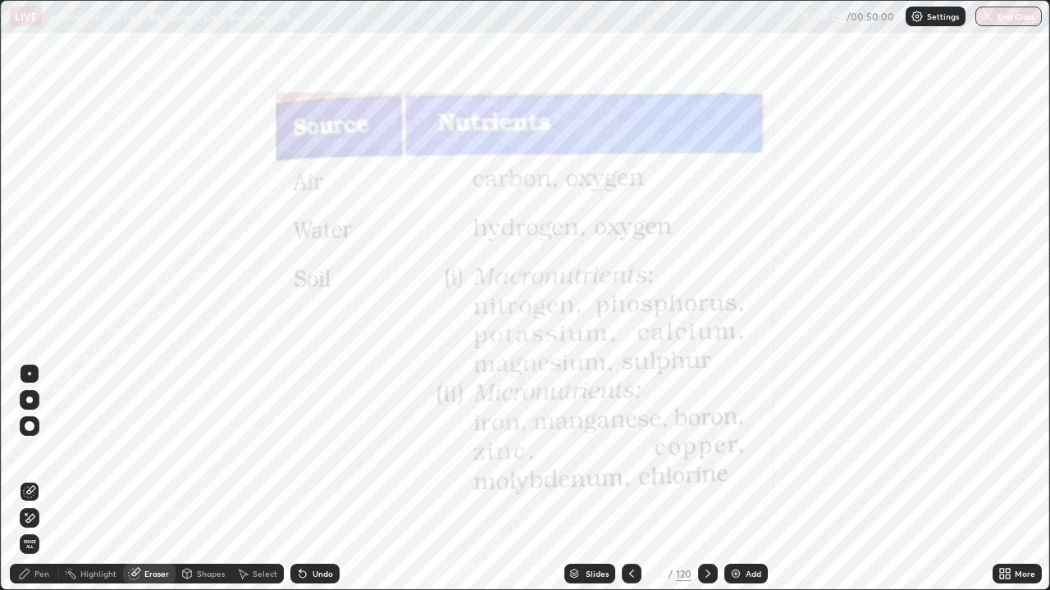
click at [35, 479] on span "Erase all" at bounding box center [29, 545] width 18 height 10
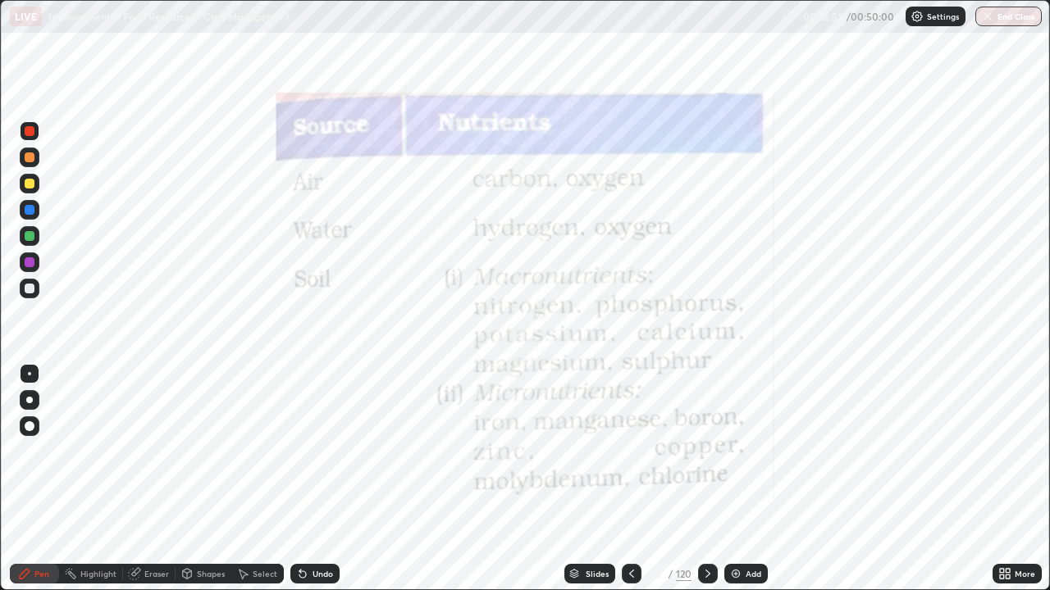
click at [734, 479] on img at bounding box center [735, 573] width 13 height 13
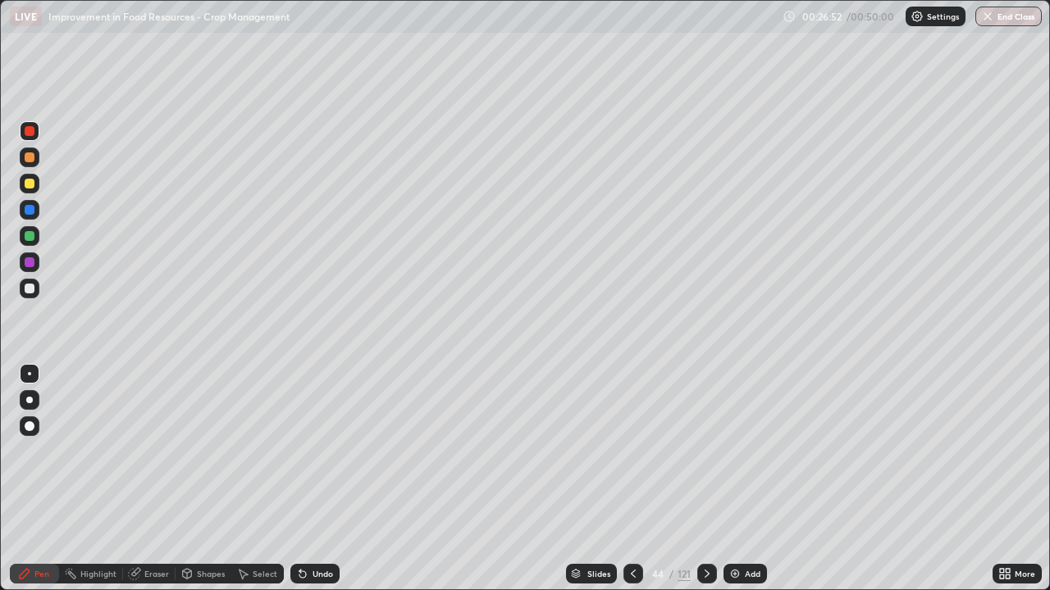
click at [631, 479] on icon at bounding box center [632, 573] width 13 height 13
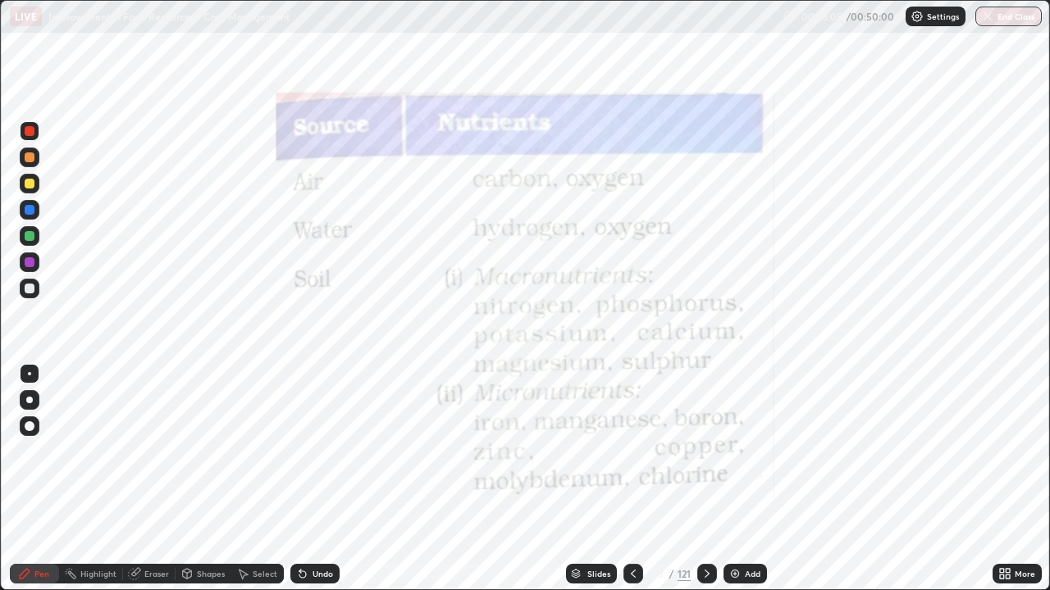
click at [705, 479] on icon at bounding box center [706, 573] width 13 height 13
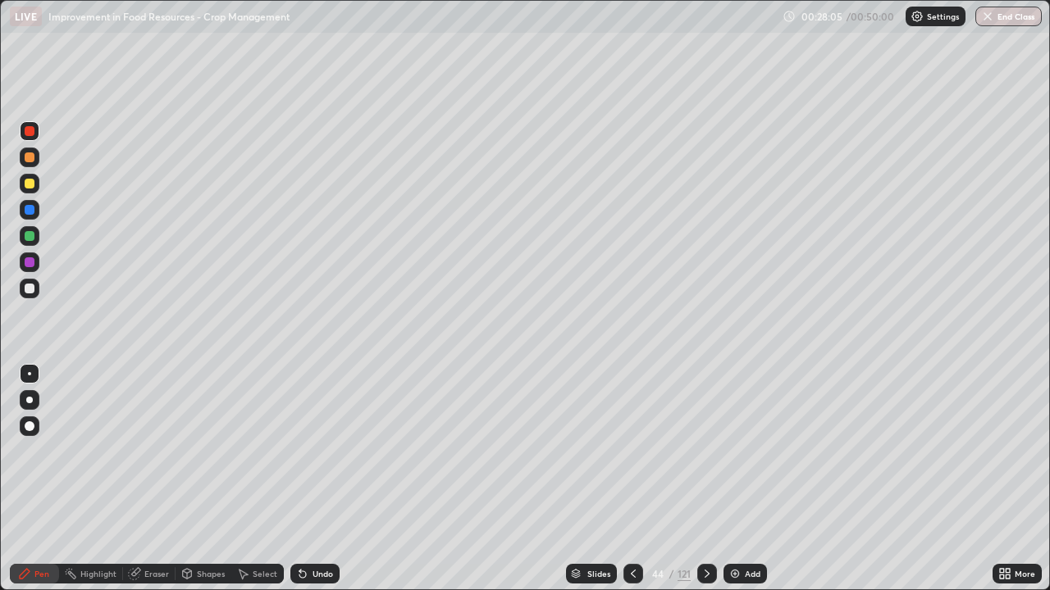
click at [705, 479] on icon at bounding box center [706, 573] width 13 height 13
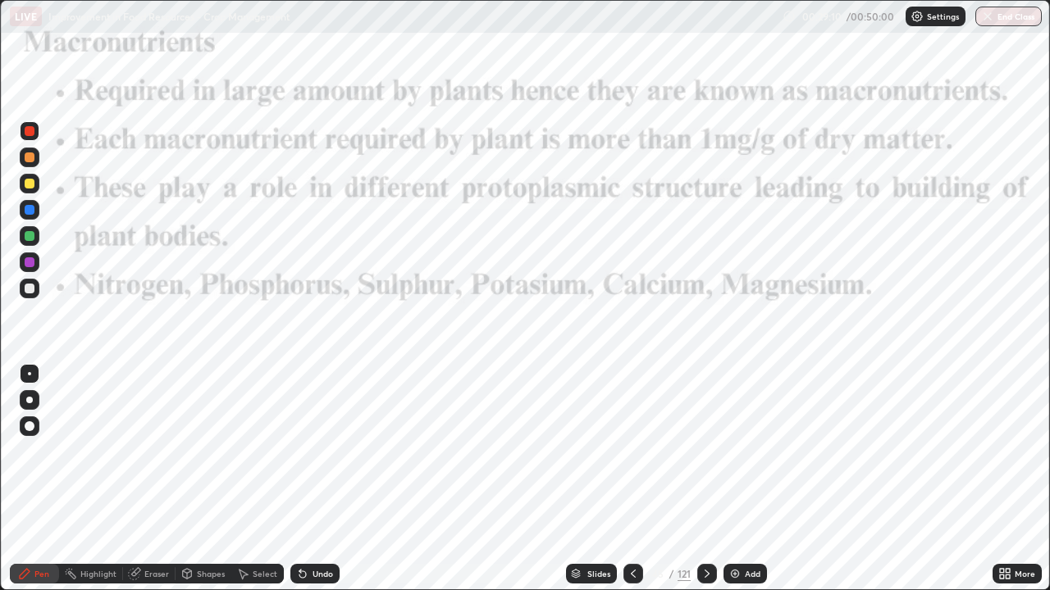
click at [157, 479] on div "Eraser" at bounding box center [156, 574] width 25 height 8
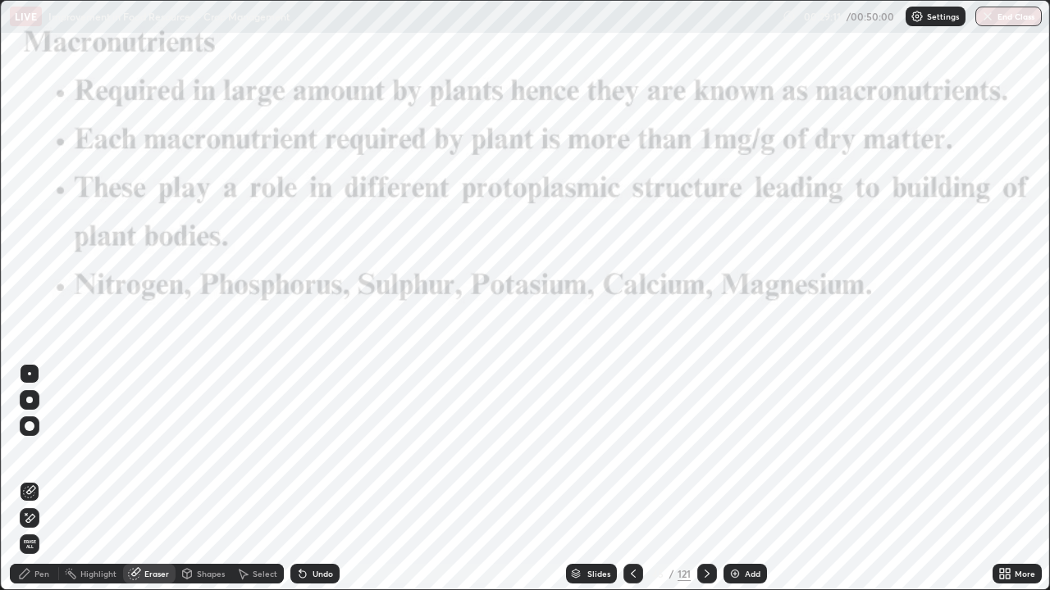
click at [30, 479] on span "Erase all" at bounding box center [29, 545] width 18 height 10
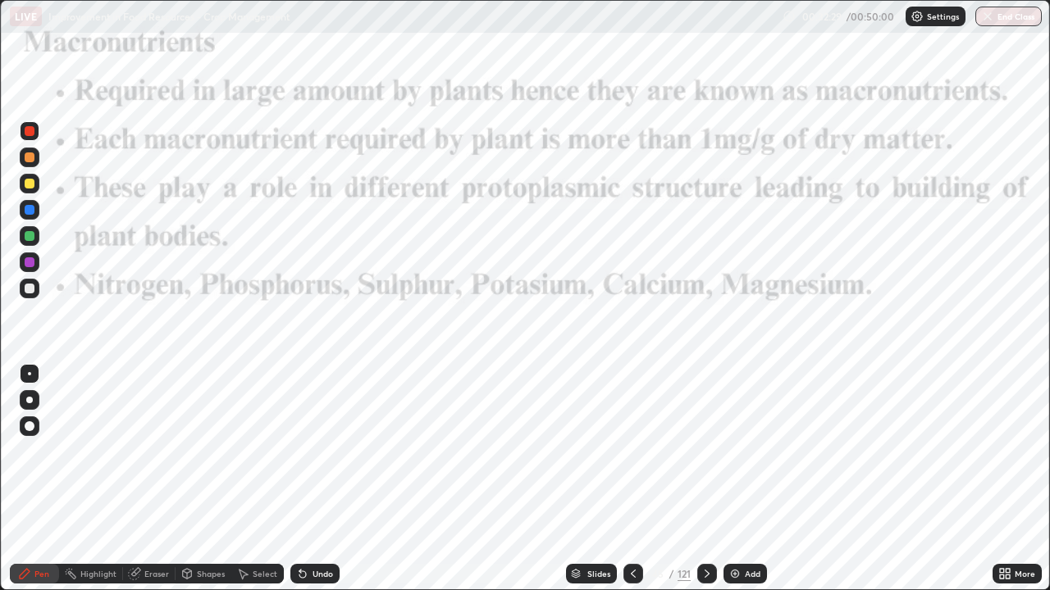
click at [745, 479] on div "Add" at bounding box center [753, 574] width 16 height 8
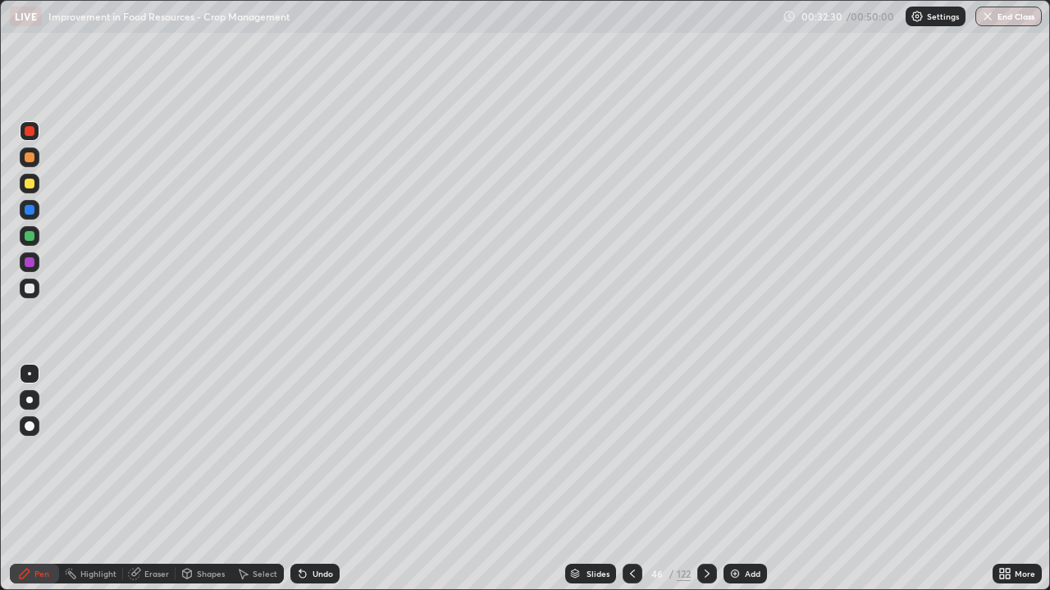
click at [631, 479] on icon at bounding box center [632, 574] width 5 height 8
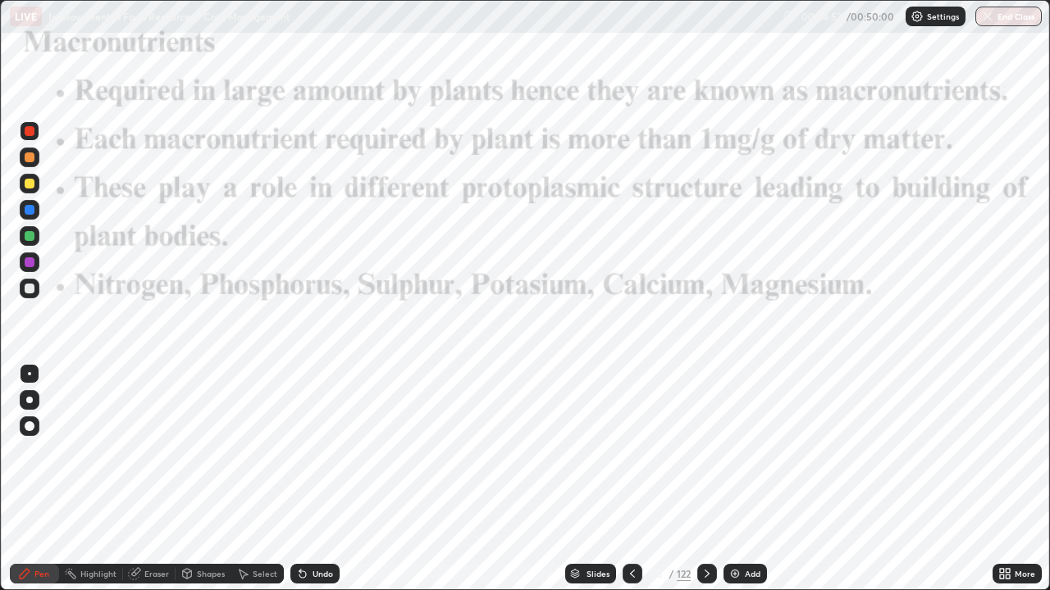
click at [749, 479] on div "Add" at bounding box center [753, 574] width 16 height 8
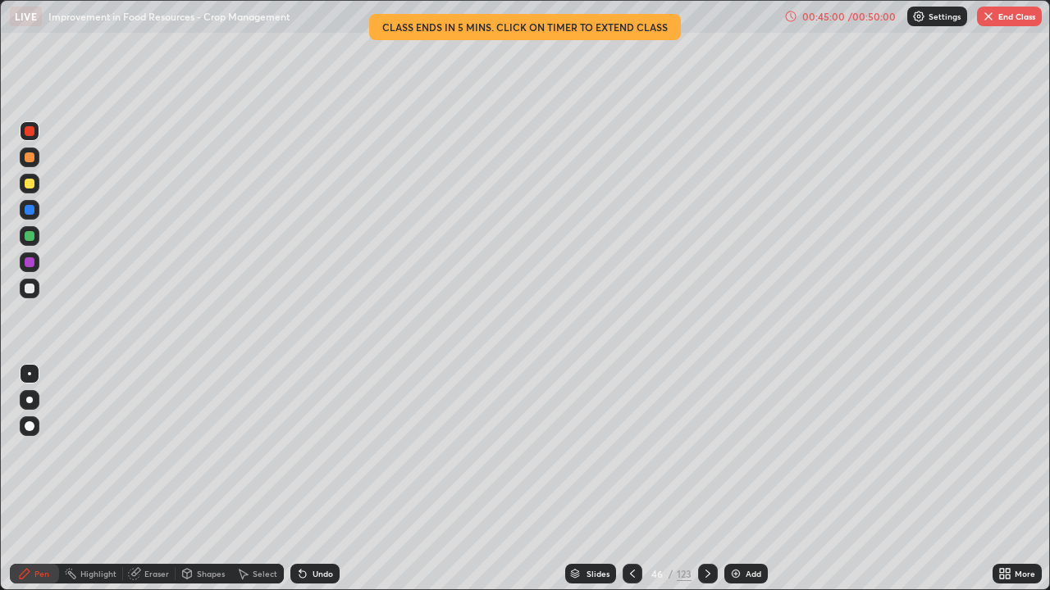
click at [1006, 23] on button "End Class" at bounding box center [1009, 17] width 65 height 20
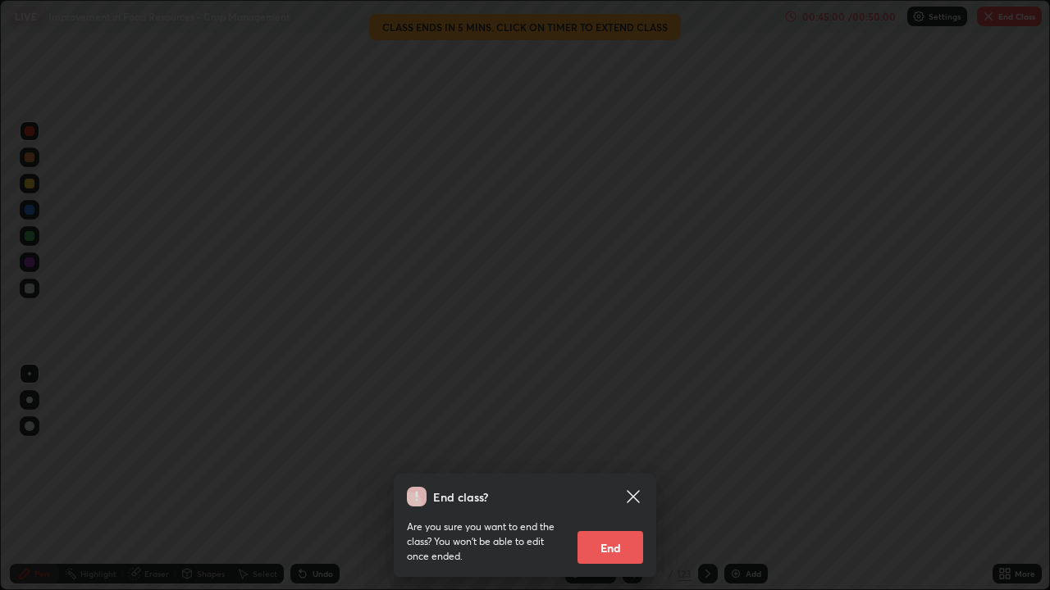
click at [625, 479] on button "End" at bounding box center [610, 547] width 66 height 33
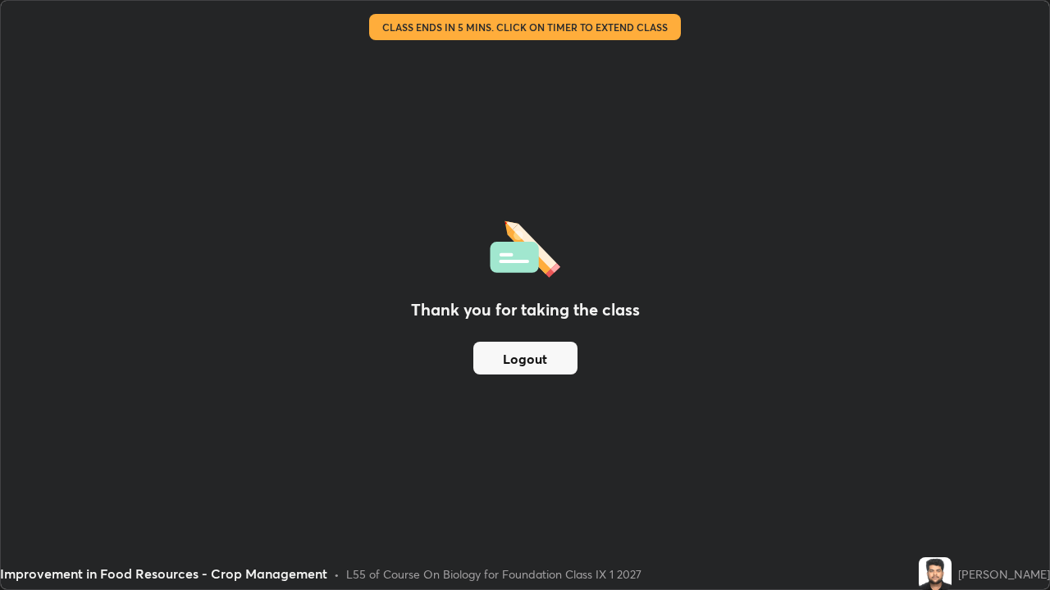
click at [535, 373] on button "Logout" at bounding box center [525, 358] width 104 height 33
